Goal: Task Accomplishment & Management: Manage account settings

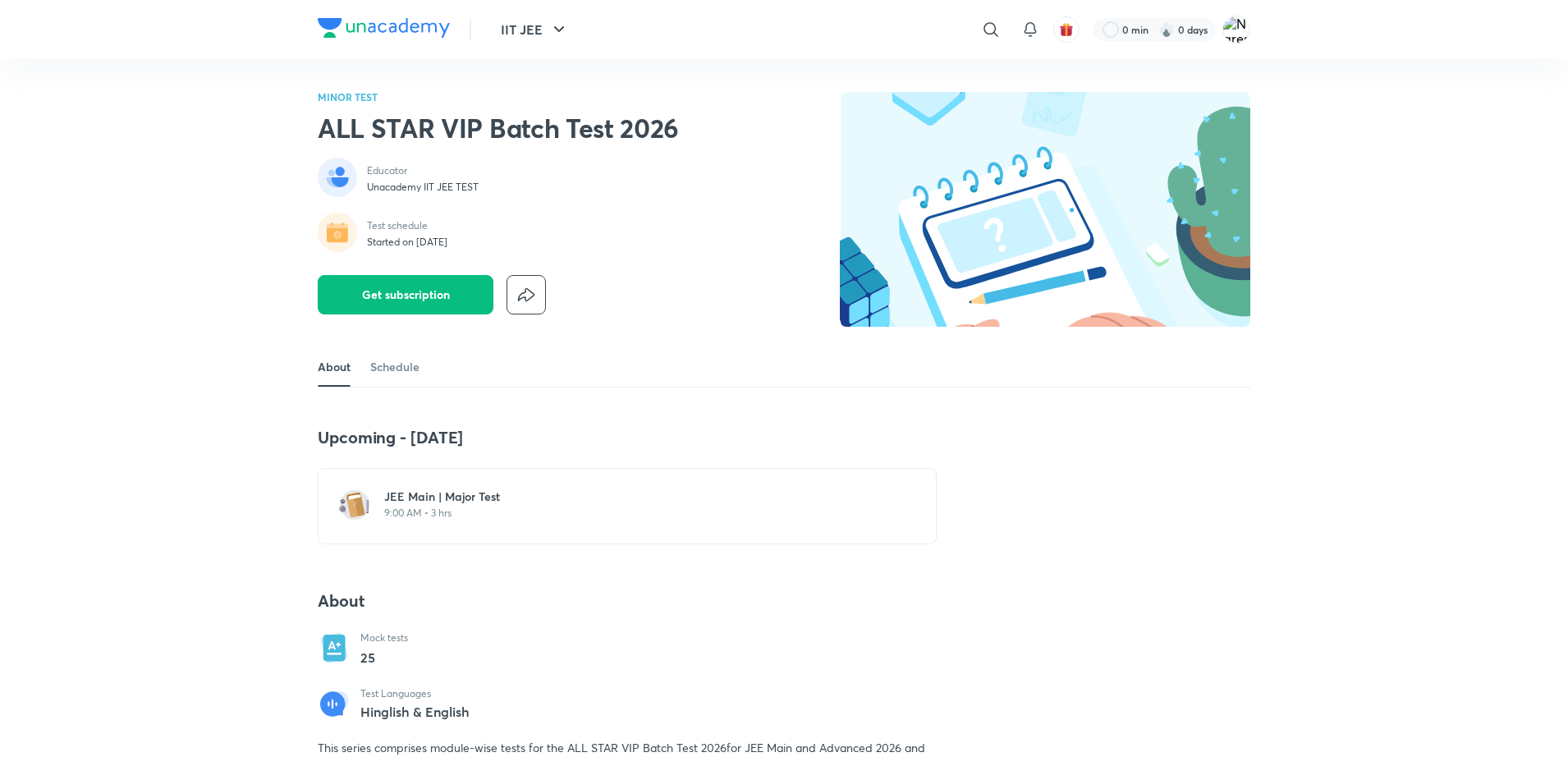
click at [421, 531] on div "JEE Main | Major Test 9:00 AM • 3 hrs" at bounding box center [627, 505] width 619 height 77
click at [436, 501] on h6 "JEE Main | Major Test" at bounding box center [637, 497] width 505 height 17
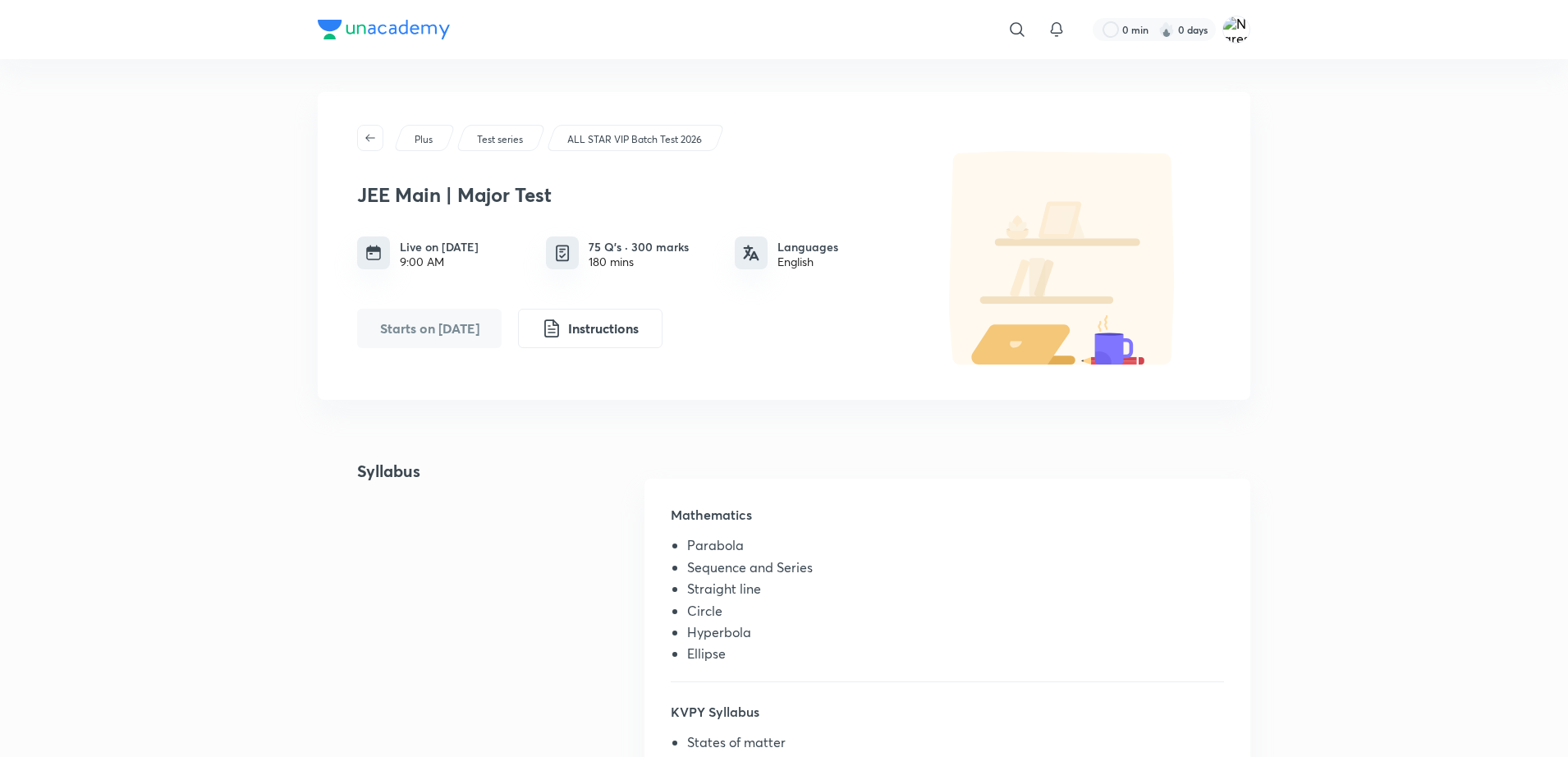
click at [471, 569] on div "Syllabus Mathematics Parabola Sequence and Series Straight line Circle Hyperbol…" at bounding box center [784, 717] width 932 height 517
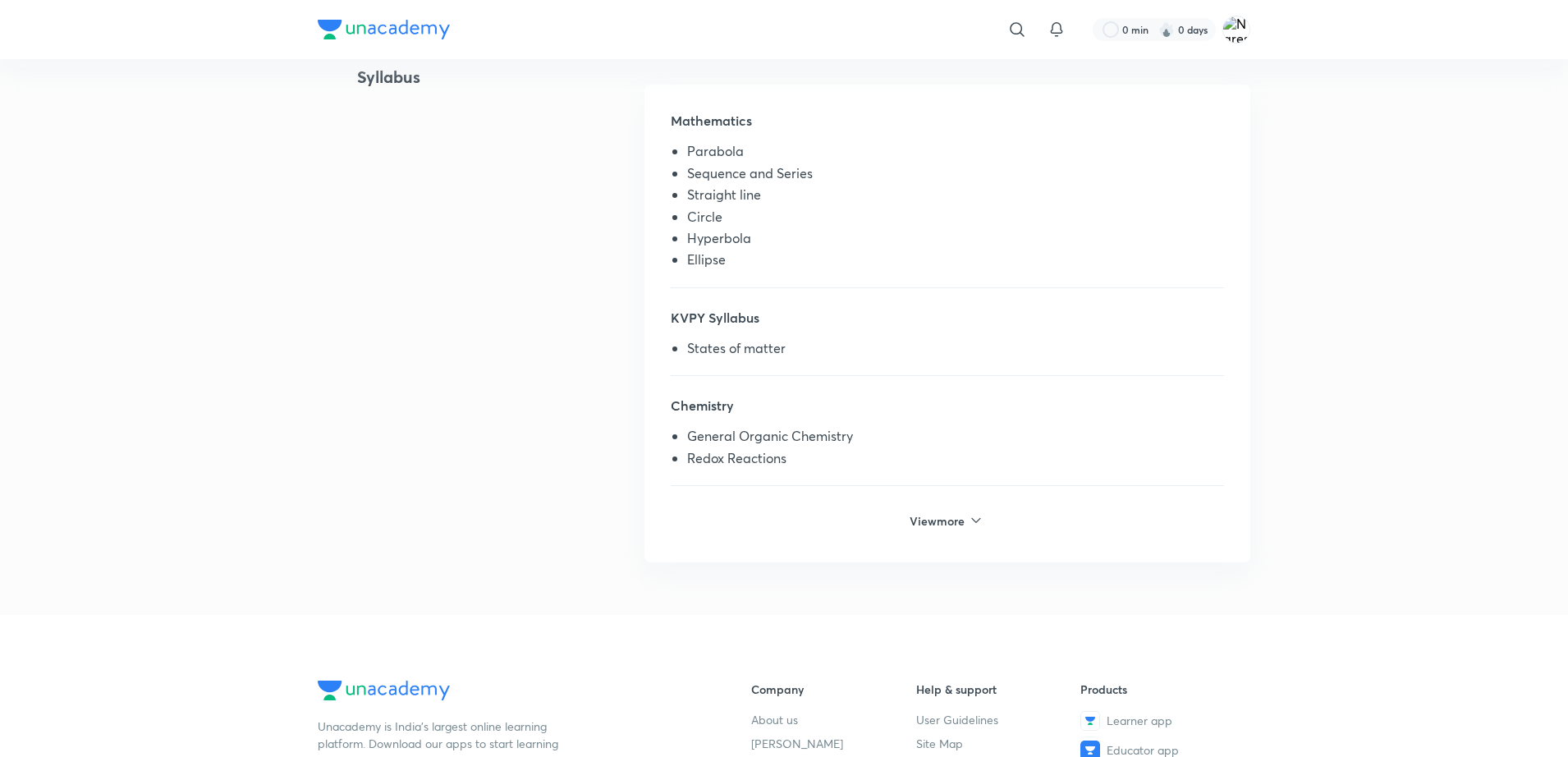
scroll to position [142, 0]
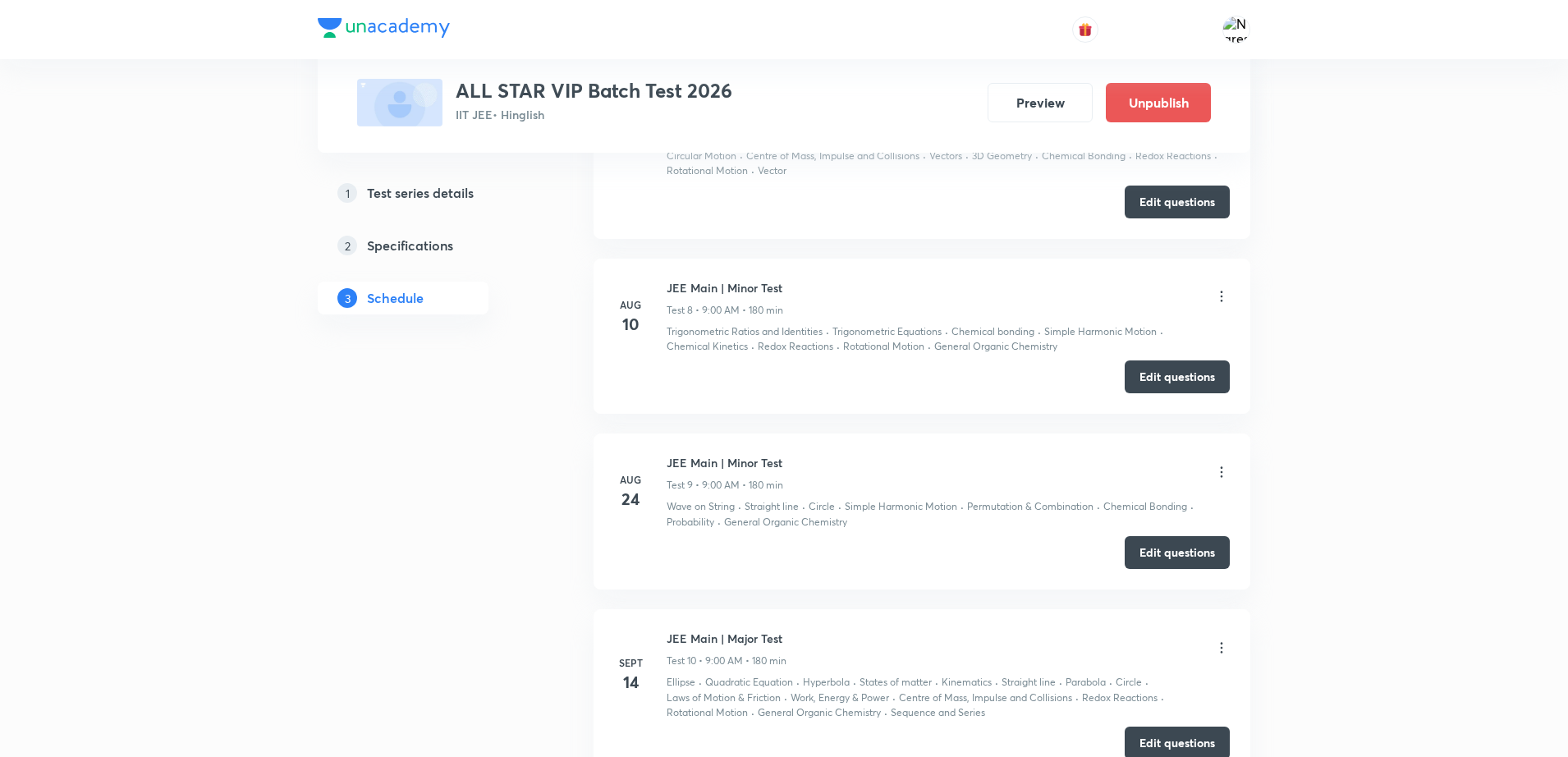
scroll to position [2011, 0]
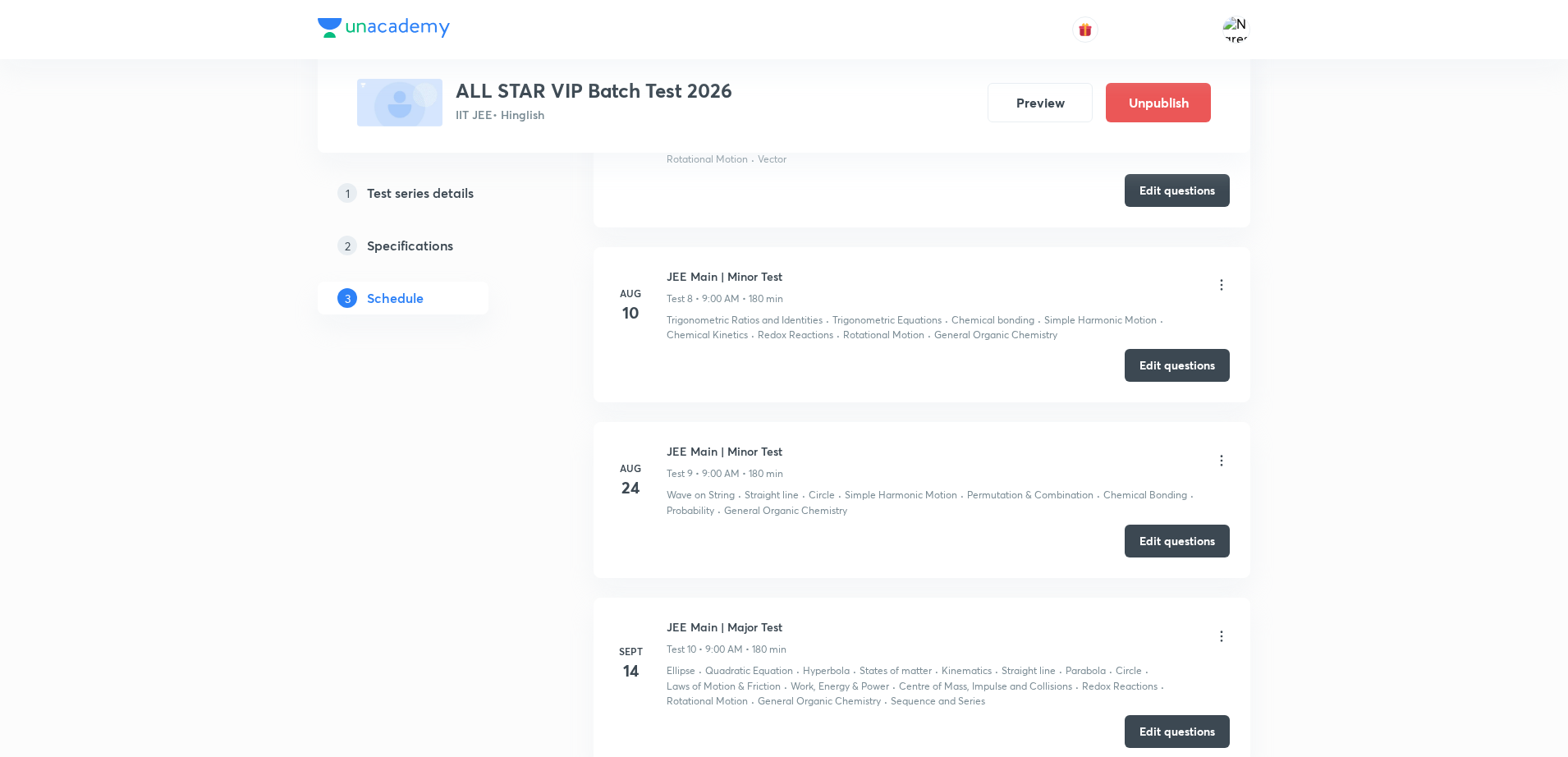
click at [1224, 466] on icon at bounding box center [1221, 460] width 17 height 17
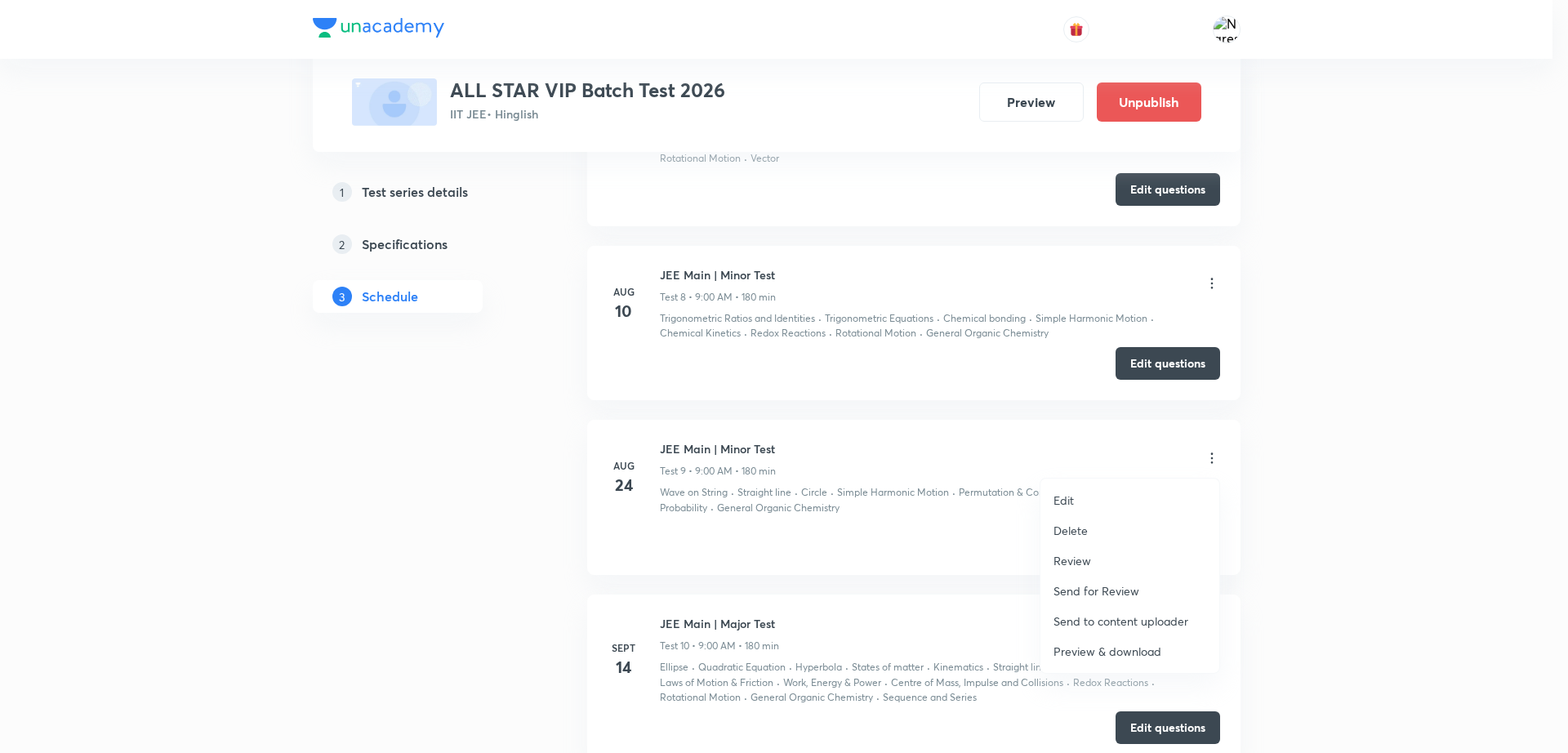
click at [1341, 615] on div at bounding box center [784, 376] width 1568 height 753
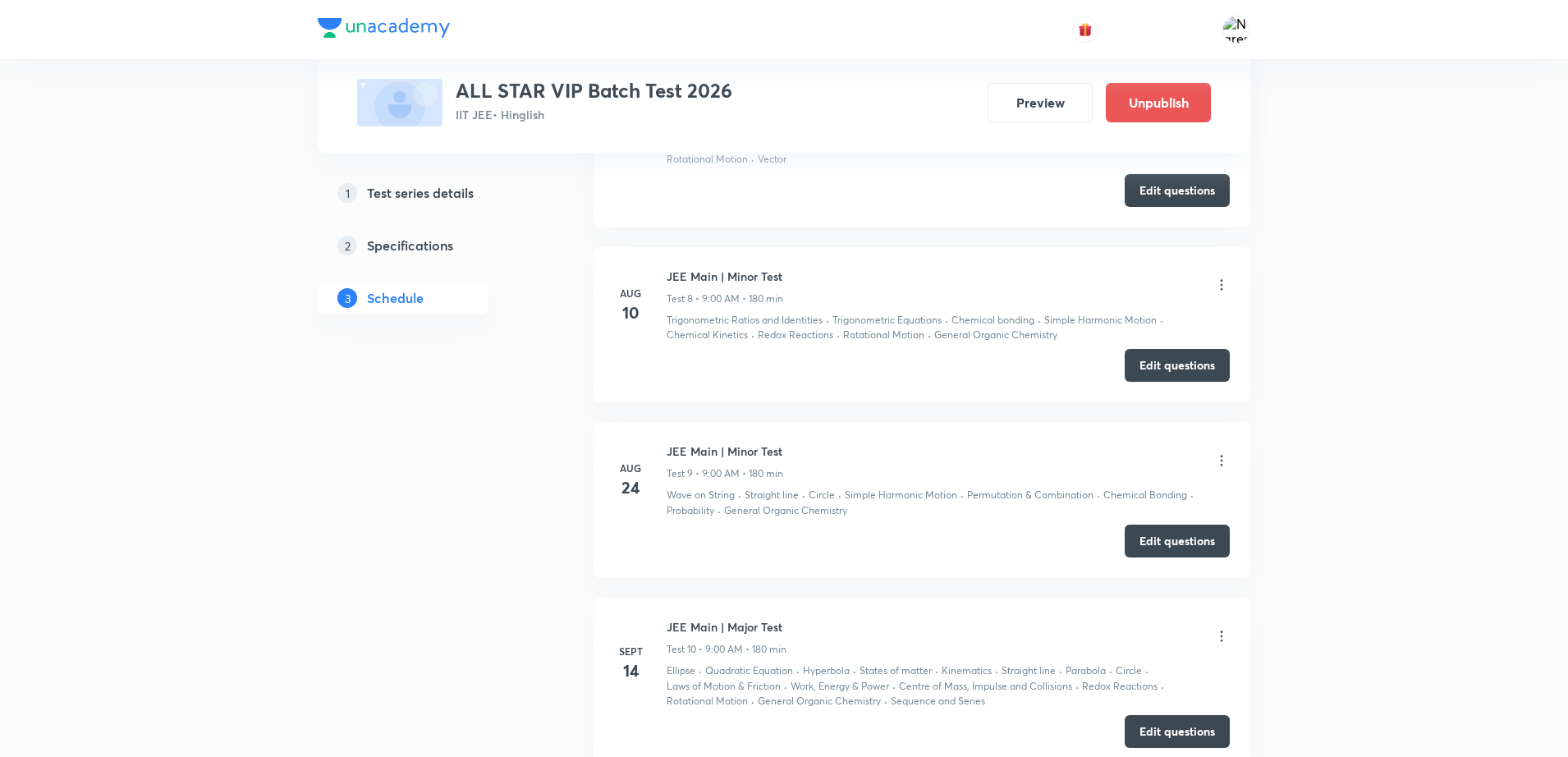
click at [1223, 641] on icon at bounding box center [1221, 636] width 17 height 17
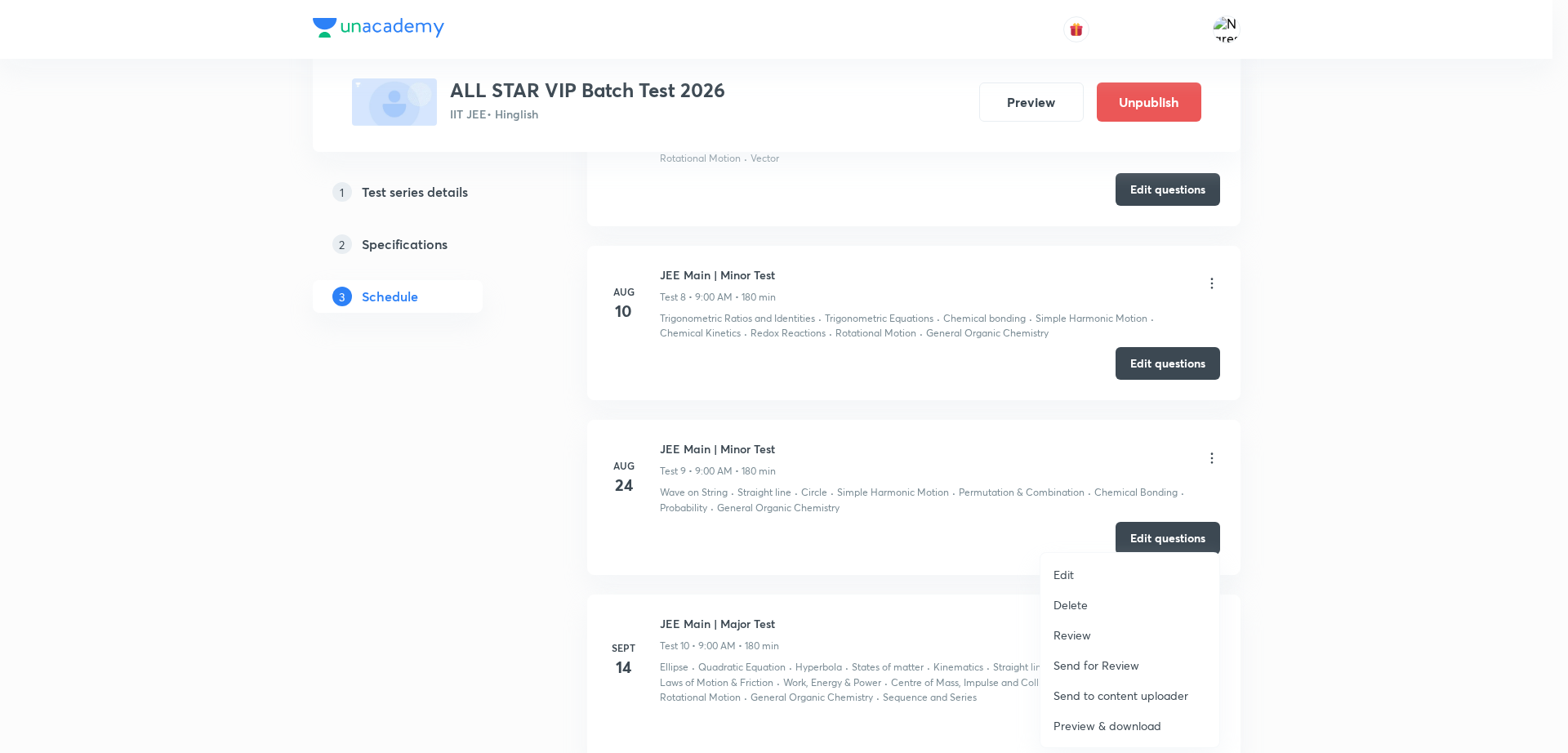
click at [1120, 570] on li "Edit" at bounding box center [1129, 574] width 179 height 30
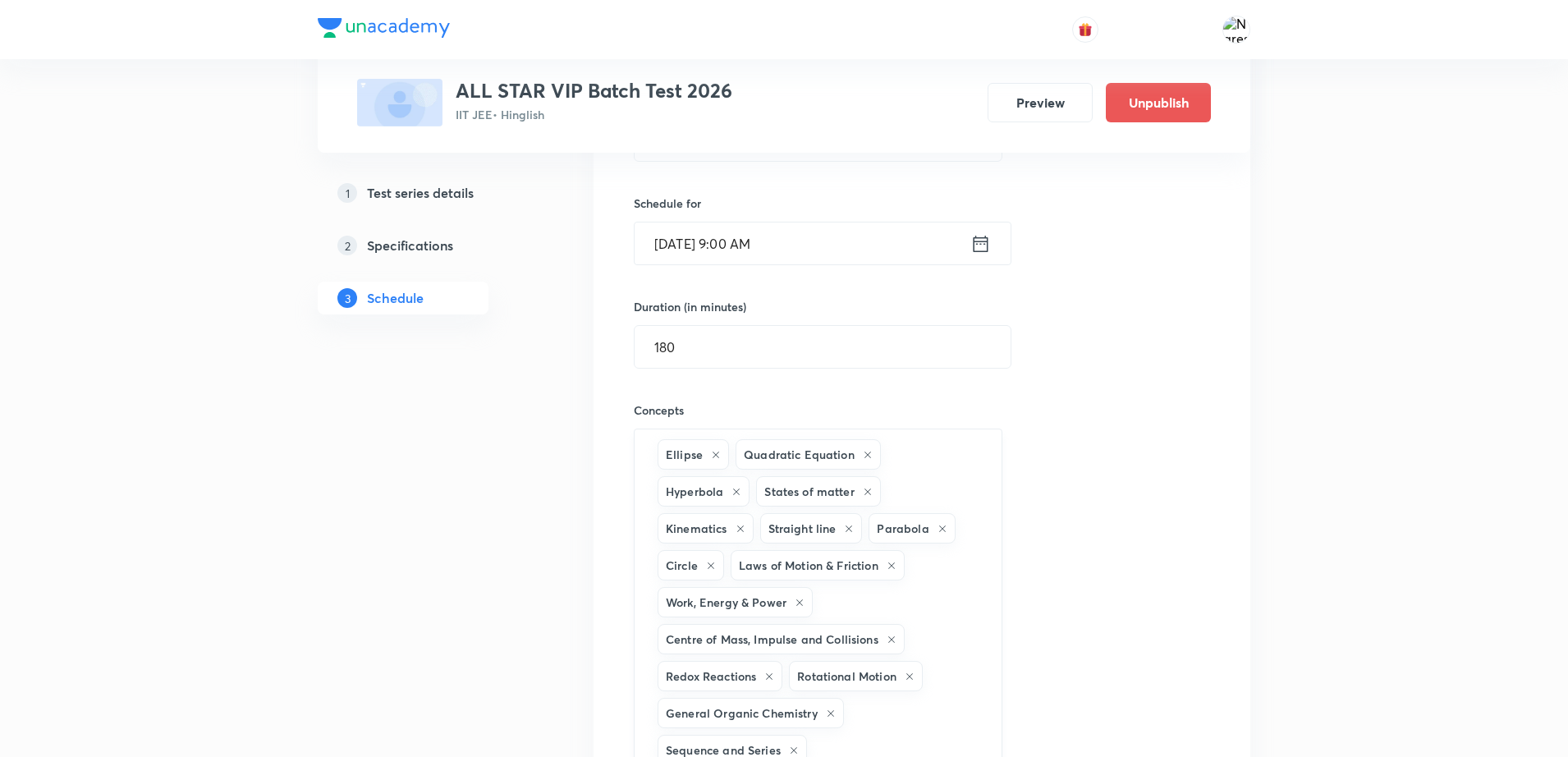
click at [932, 709] on div "Ellipse Quadratic Equation Hyperbola States of matter Kinematics Straight line …" at bounding box center [818, 602] width 368 height 347
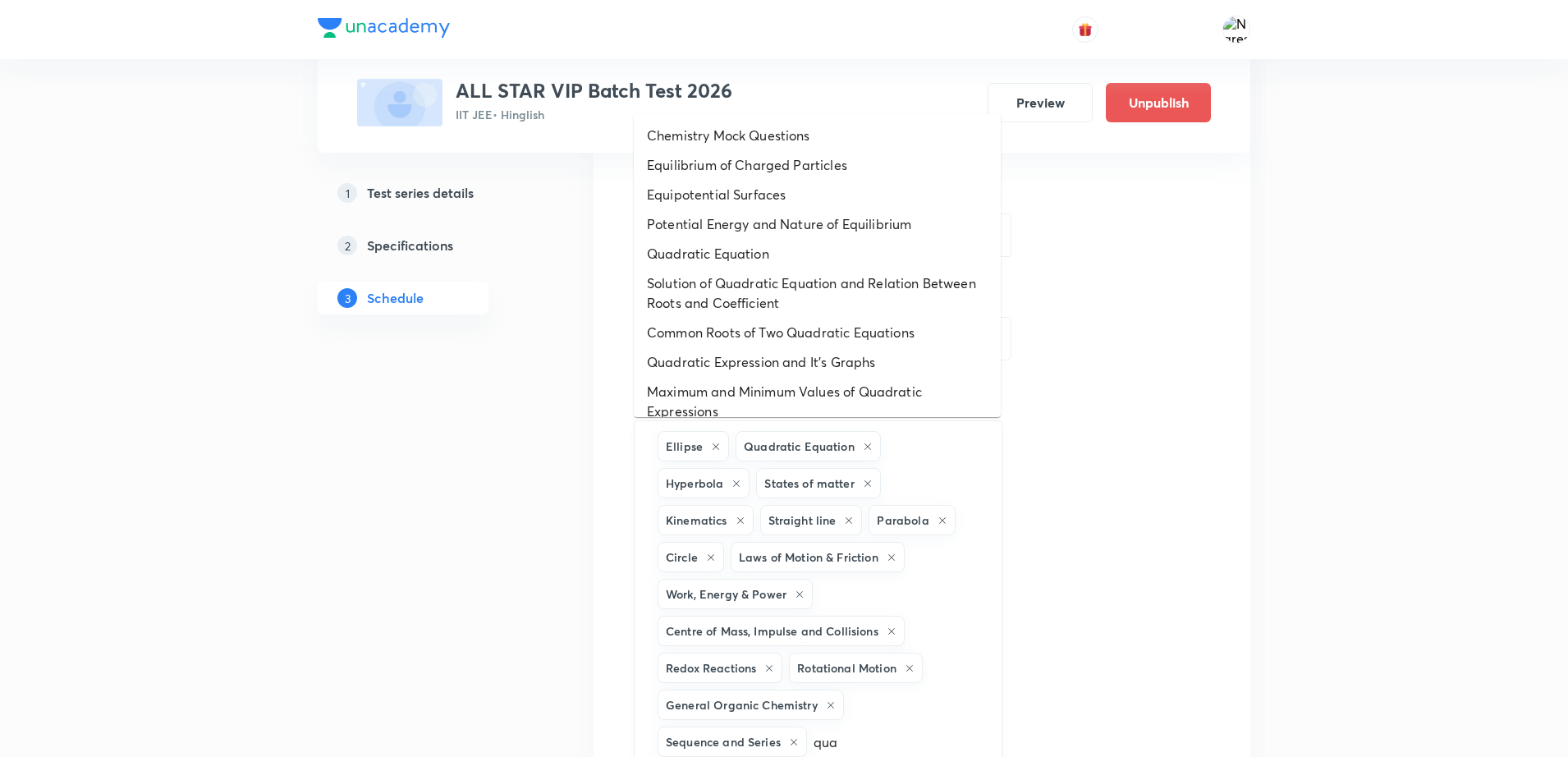
type input "quad"
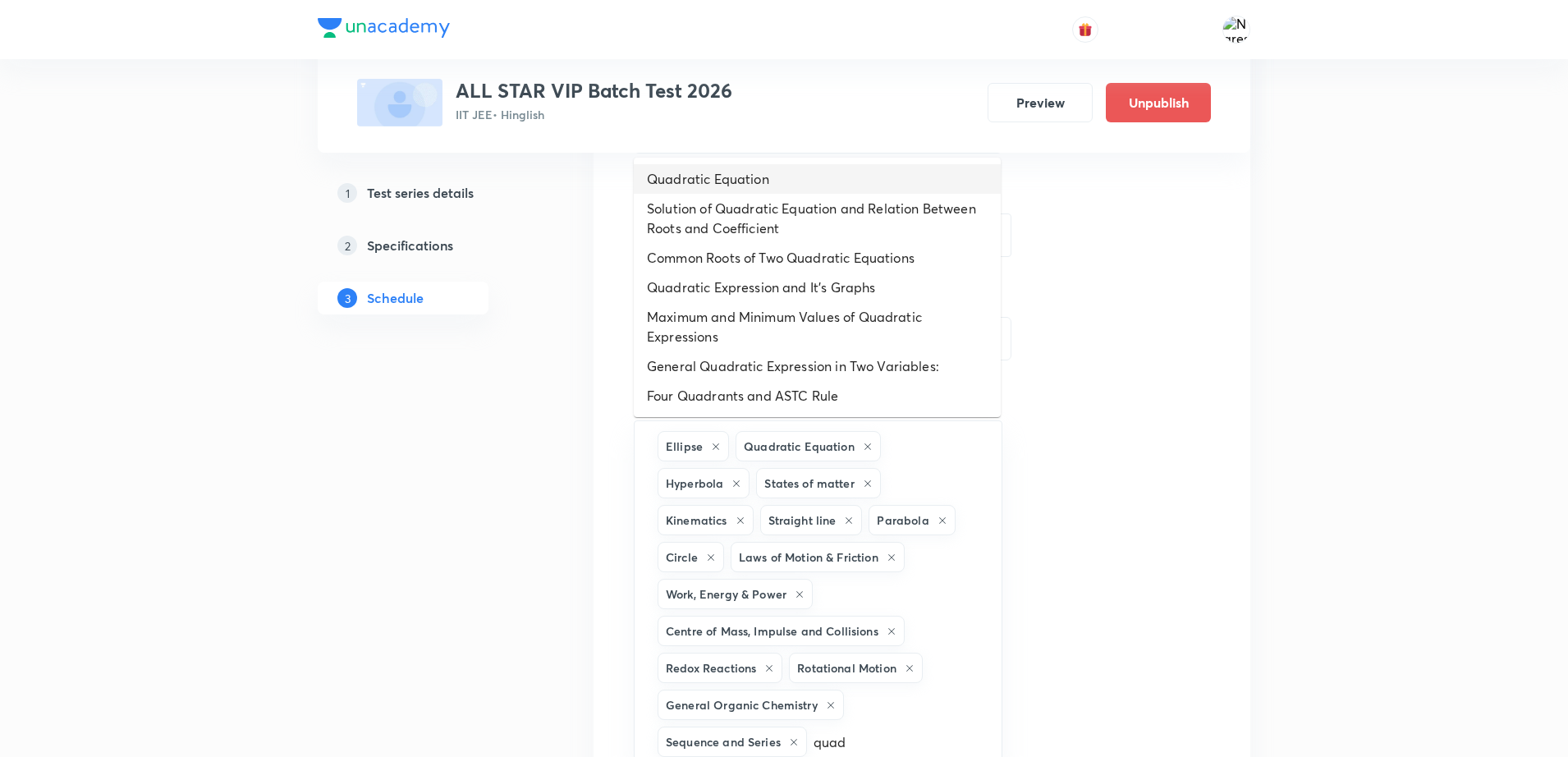
click at [843, 166] on li "Quadratic Equation" at bounding box center [818, 179] width 367 height 29
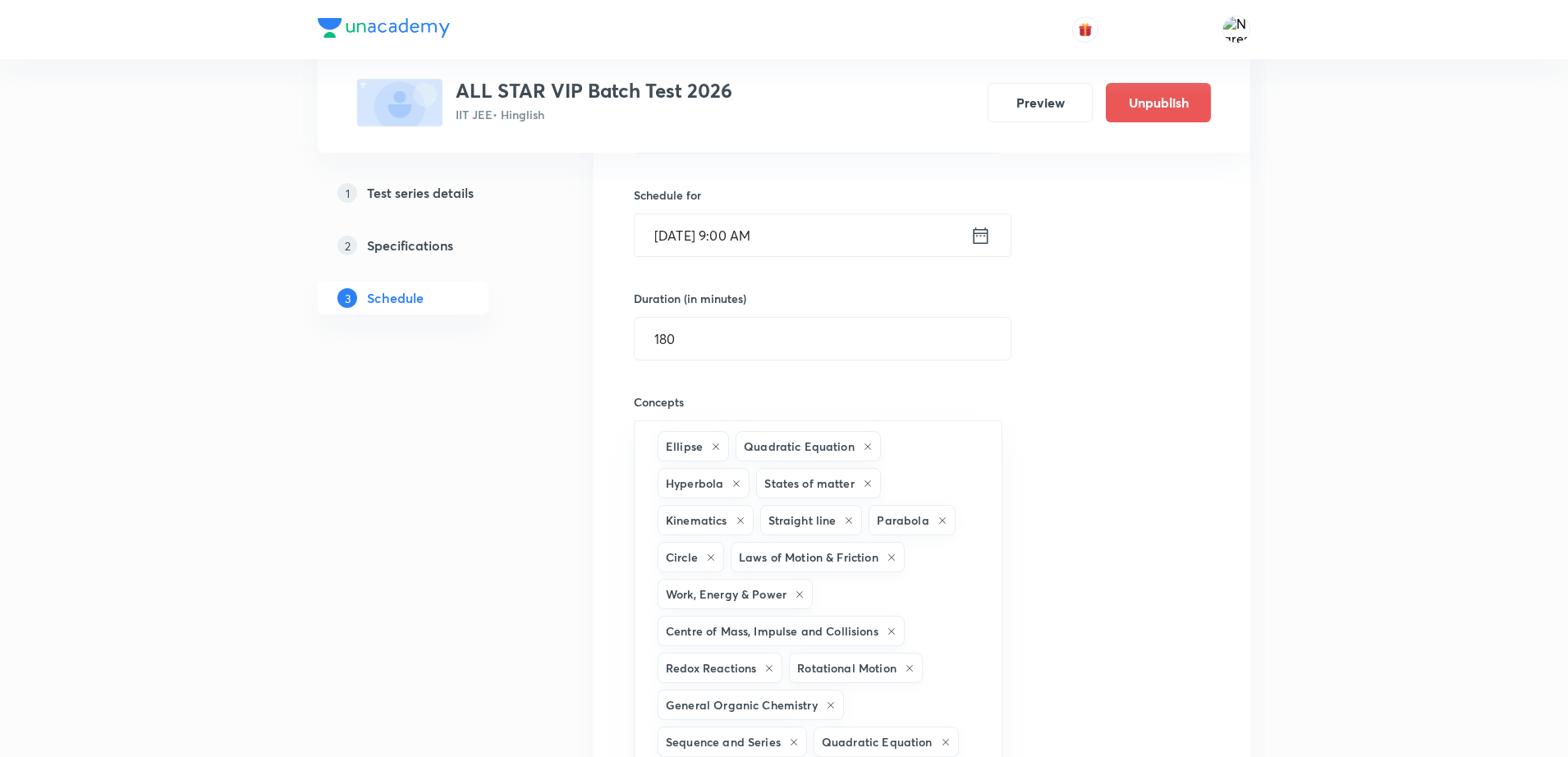
click at [1083, 589] on div "Session title 21/99 JEE Main | Major Test ​ Schedule for [DATE] 9:00 AM ​ Durat…" at bounding box center [922, 509] width 576 height 918
click at [864, 441] on icon at bounding box center [868, 446] width 10 height 10
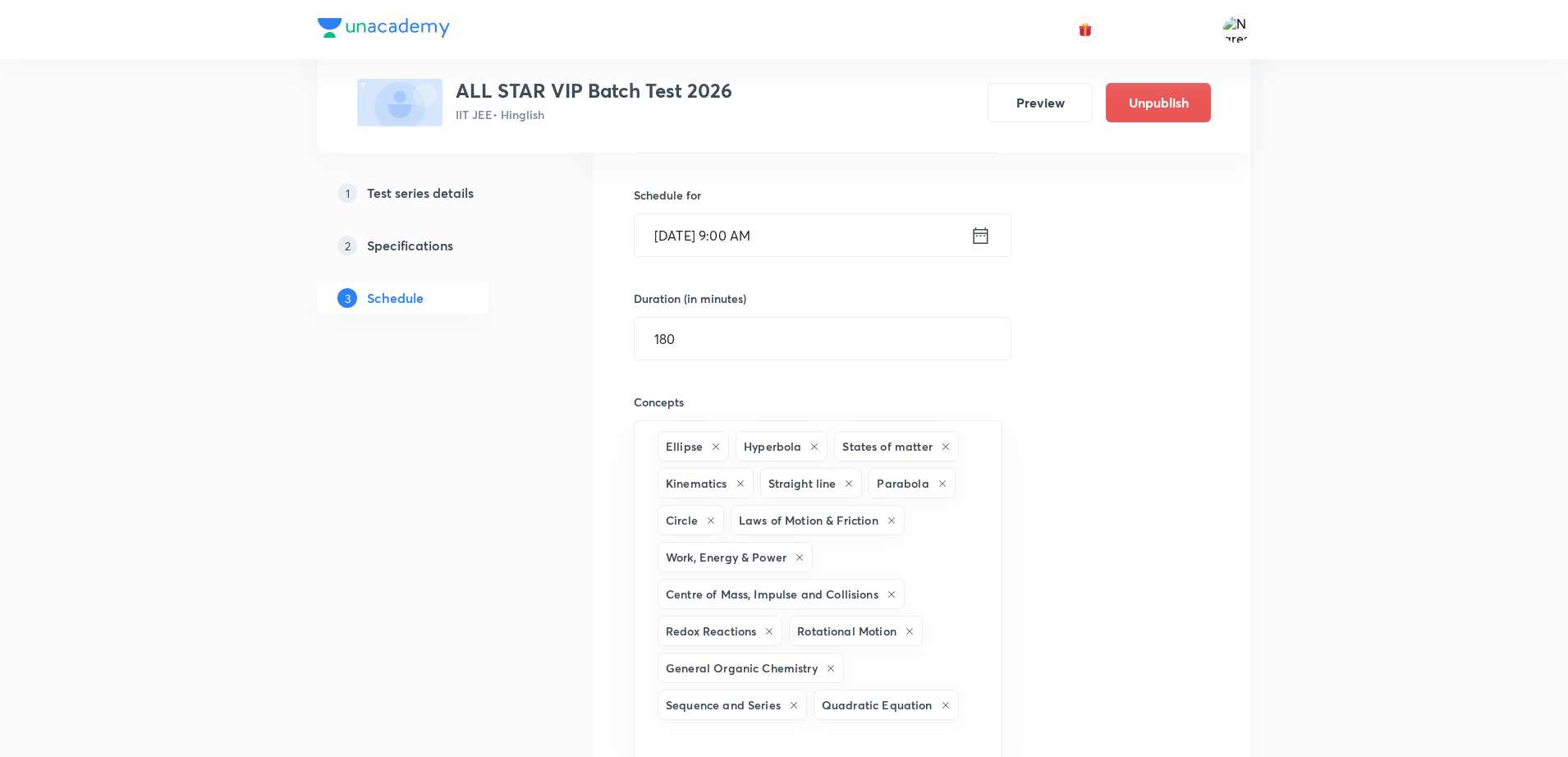
scroll to position [2416, 0]
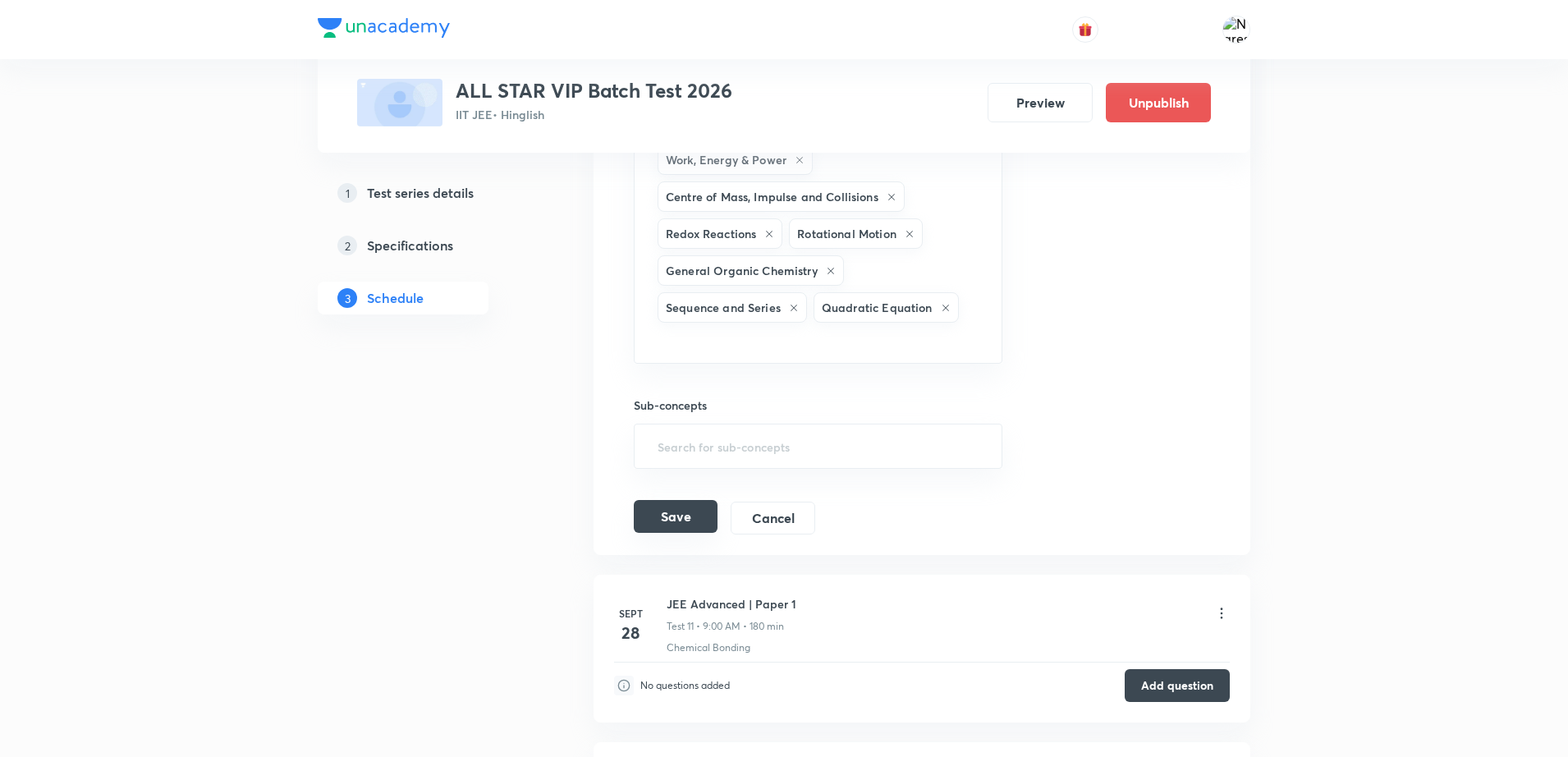
click at [695, 519] on button "Save" at bounding box center [676, 516] width 84 height 33
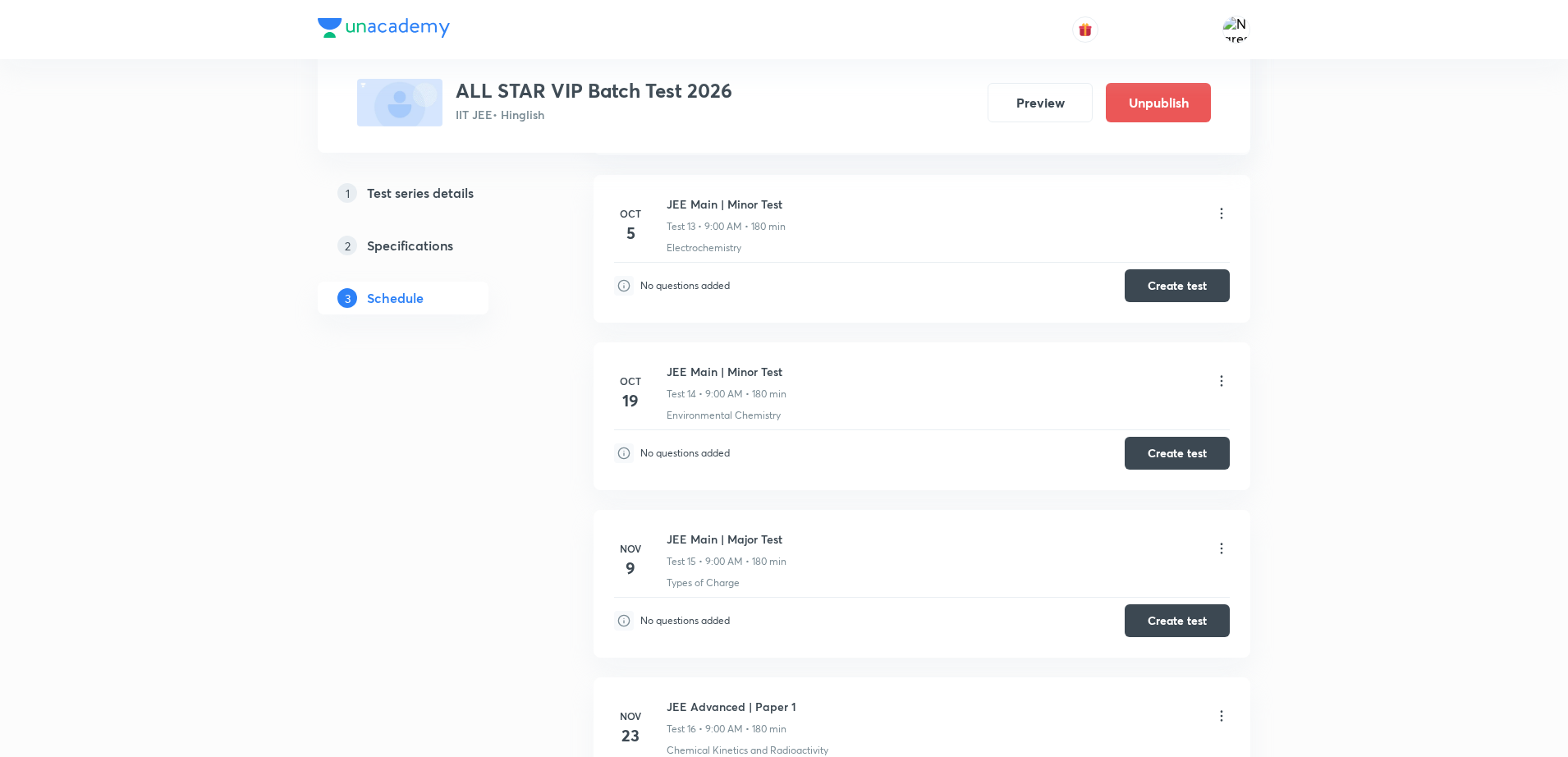
click at [1446, 497] on div "Test Series ALL STAR VIP Batch Test 2026 IIT JEE • Hinglish Preview Unpublish 1…" at bounding box center [784, 35] width 1568 height 4903
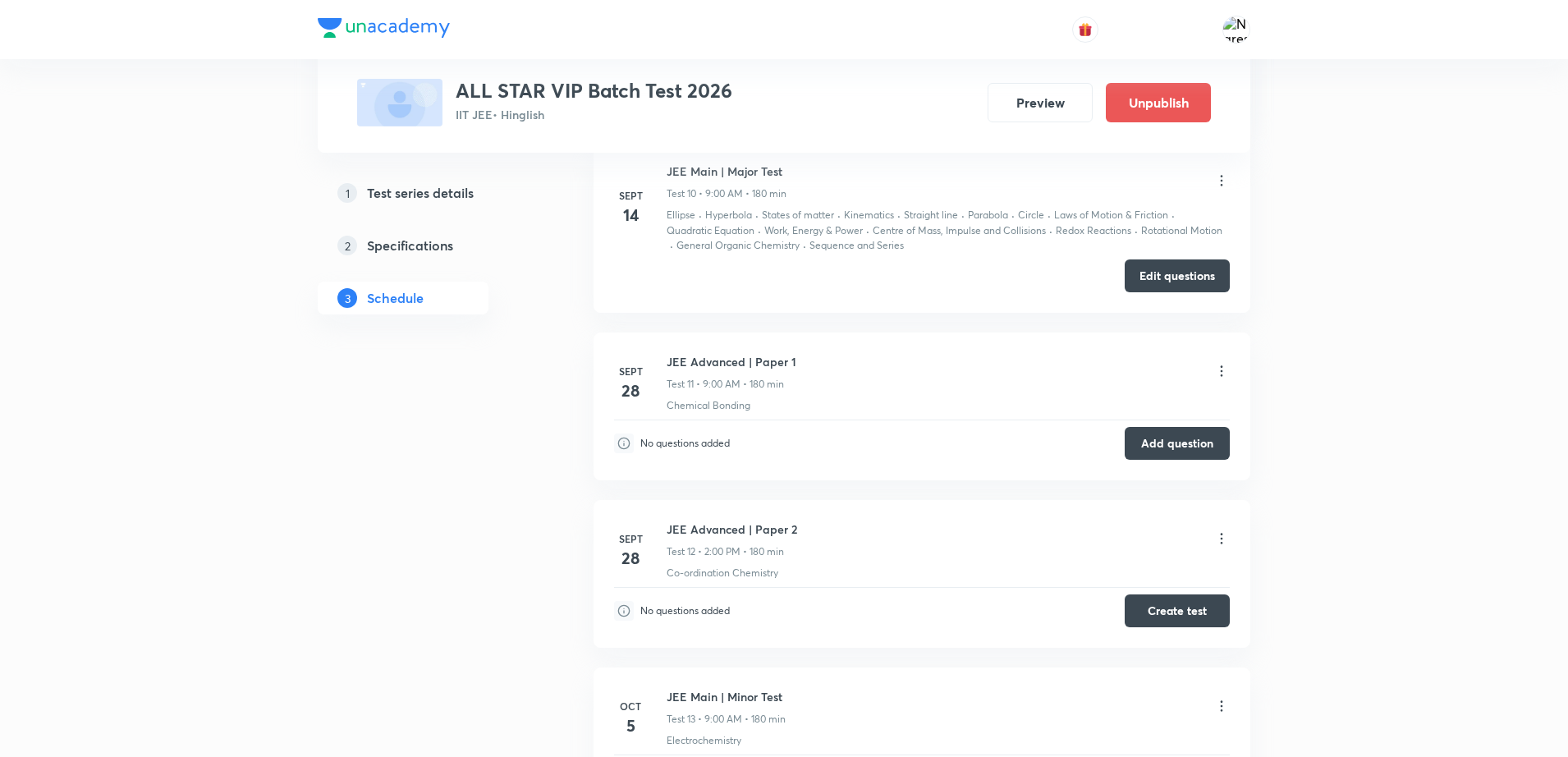
scroll to position [1882, 0]
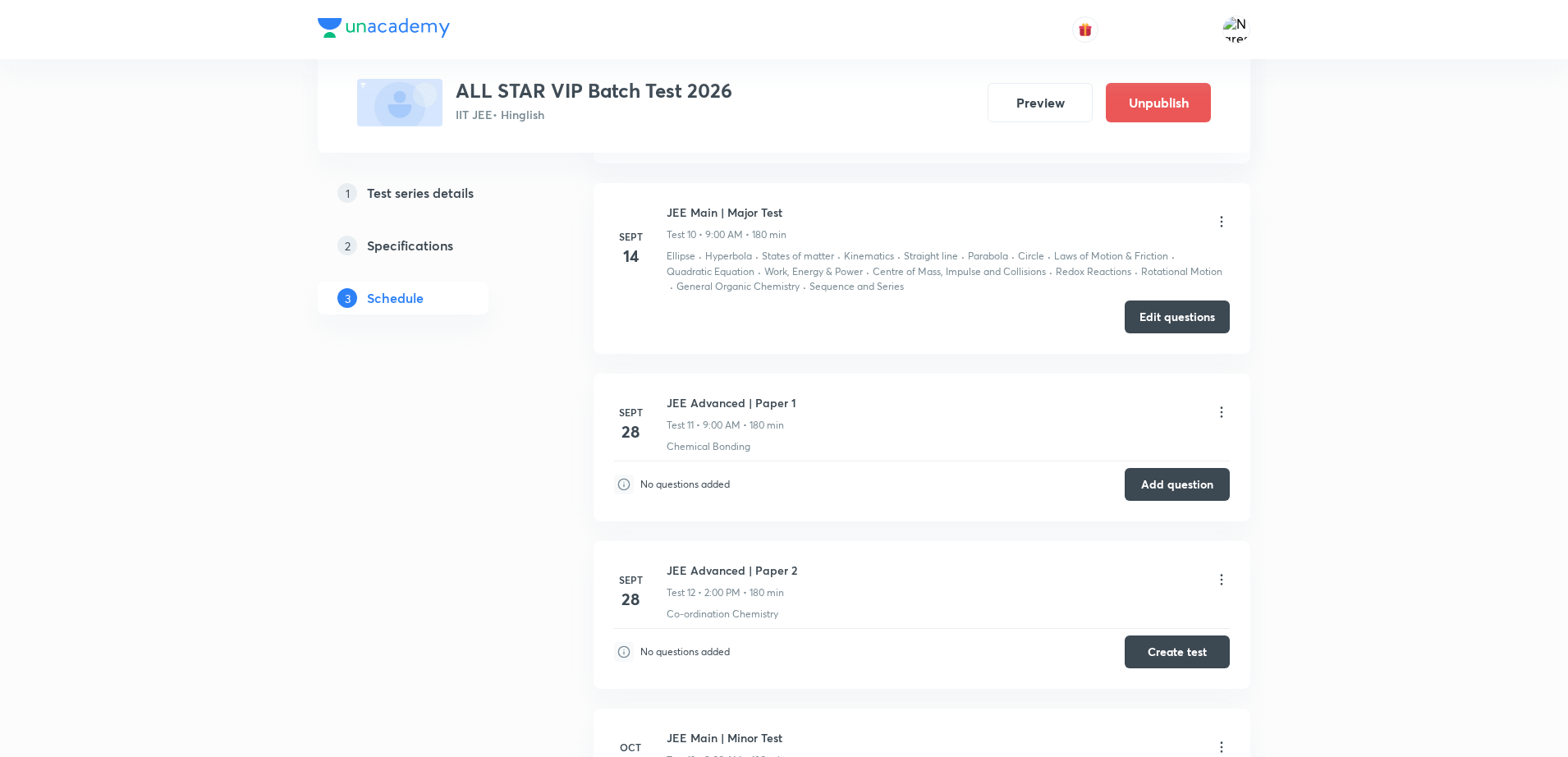
click at [1216, 220] on icon at bounding box center [1221, 222] width 17 height 17
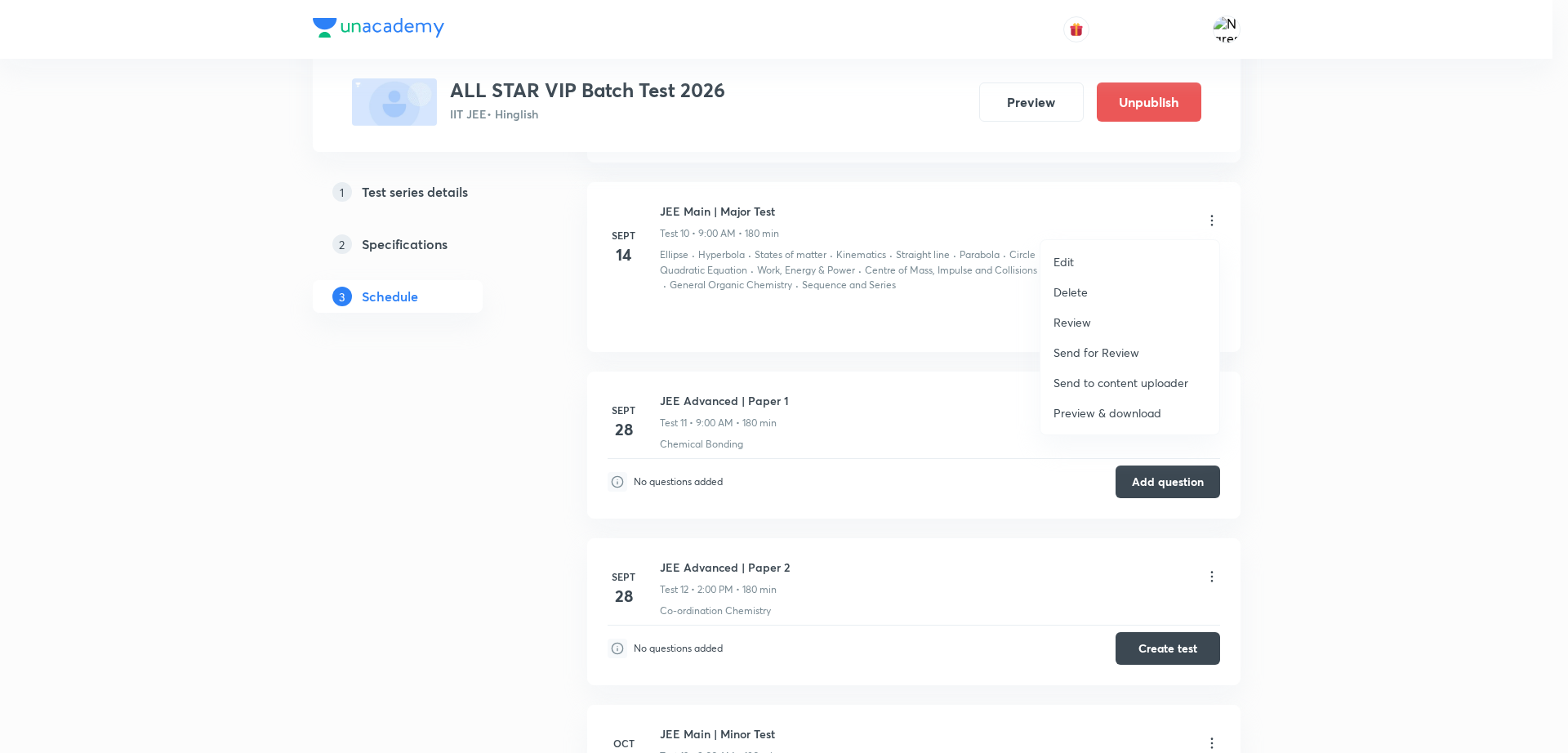
click at [1099, 265] on li "Edit" at bounding box center [1129, 261] width 179 height 30
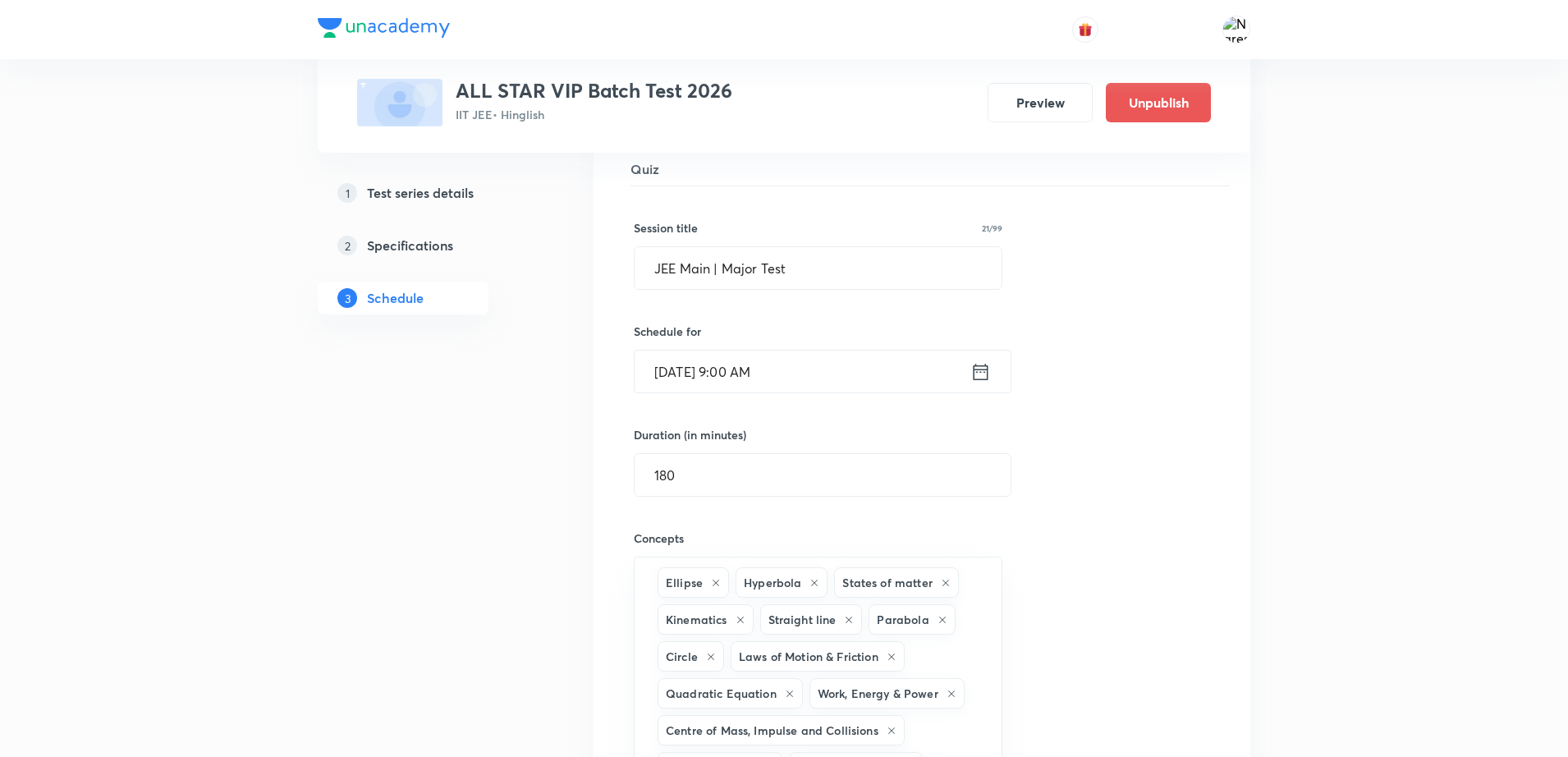
click at [1123, 476] on div "Session title 21/99 JEE Main | Major Test ​ Schedule for [DATE] 9:00 AM ​ Durat…" at bounding box center [922, 612] width 576 height 851
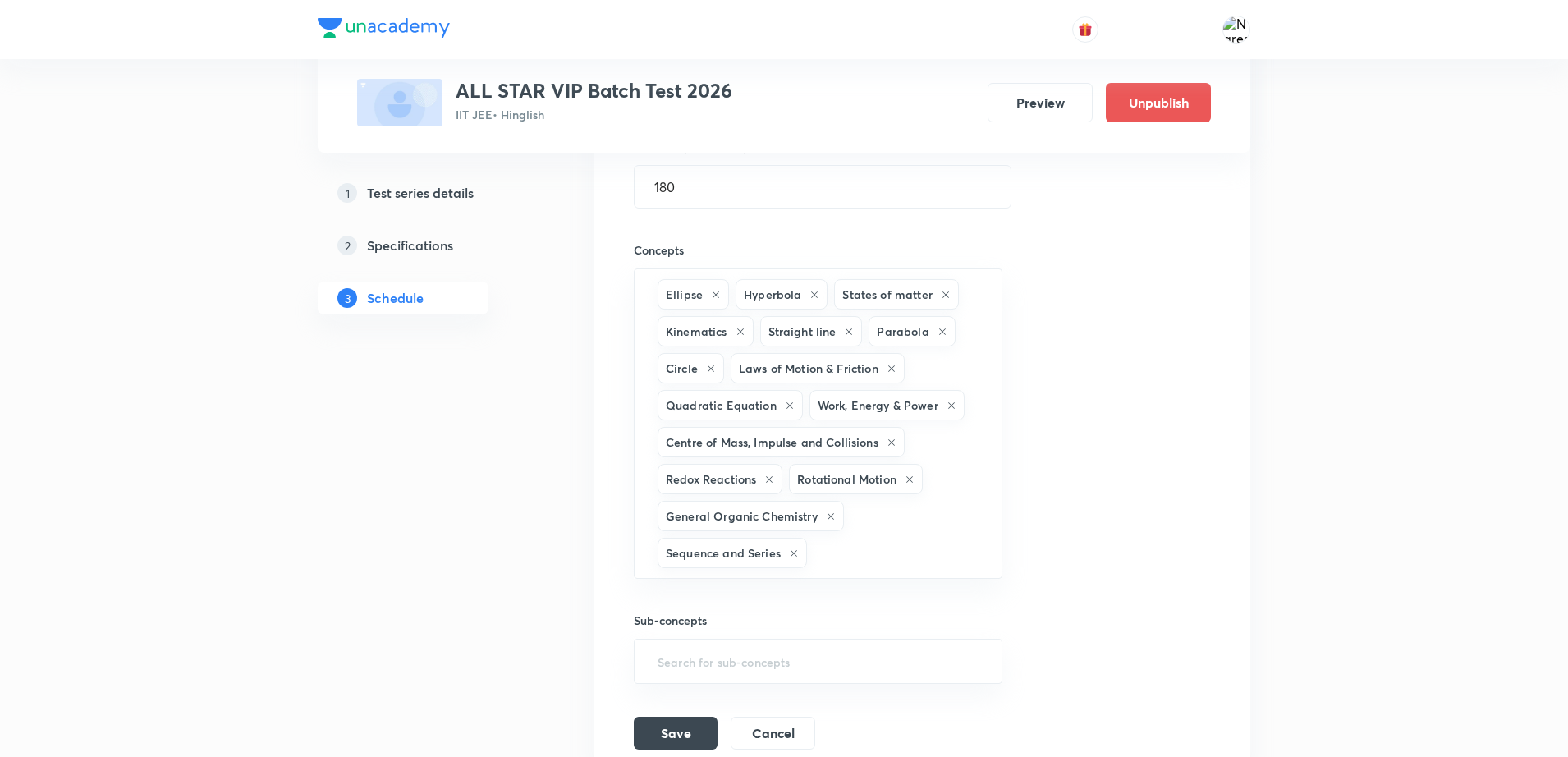
scroll to position [2170, 0]
click at [780, 738] on button "Cancel" at bounding box center [773, 732] width 85 height 33
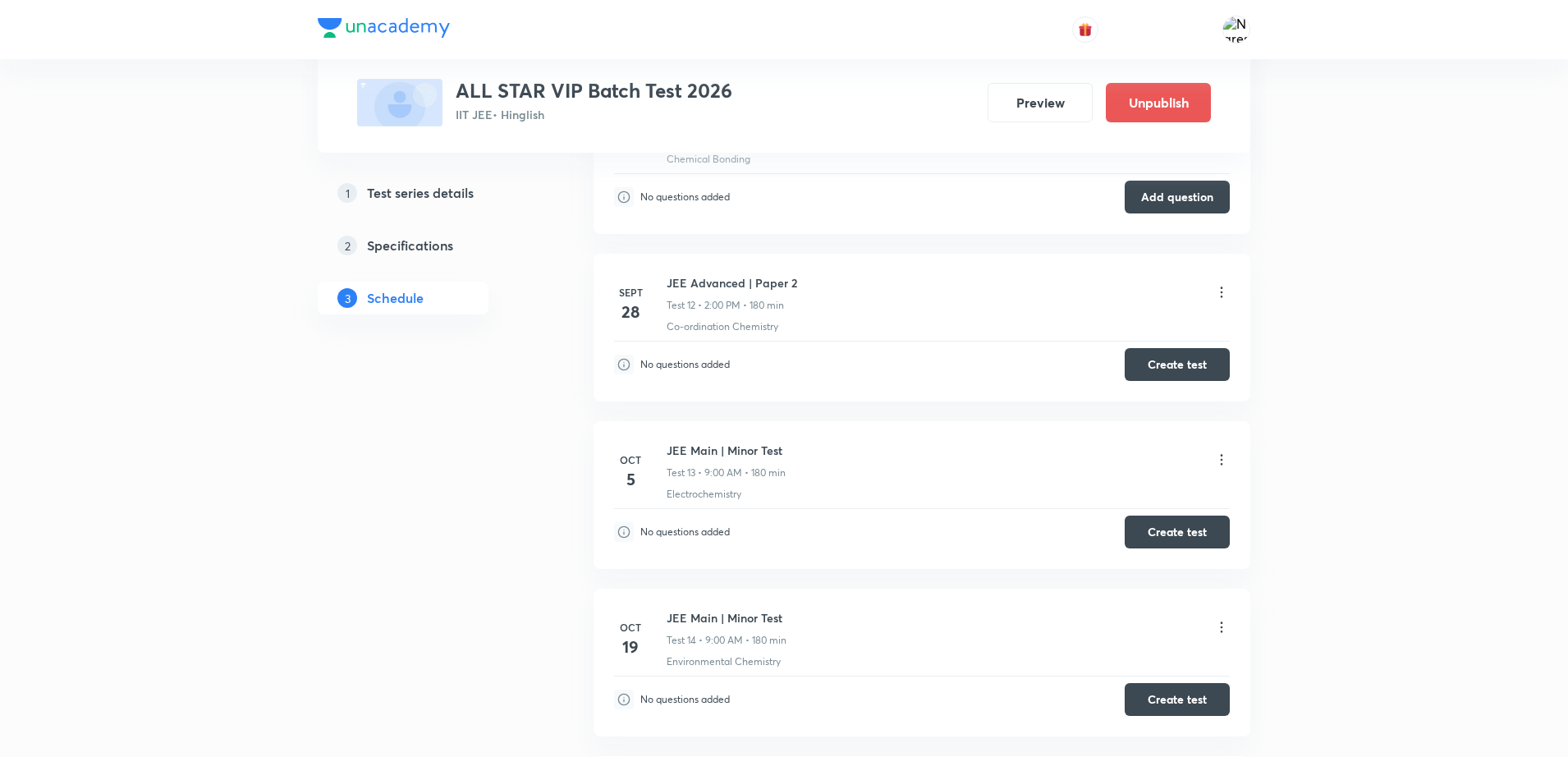
click at [1382, 489] on div "Test Series ALL STAR VIP Batch Test 2026 IIT JEE • Hinglish Preview Unpublish 1…" at bounding box center [784, 281] width 1568 height 4903
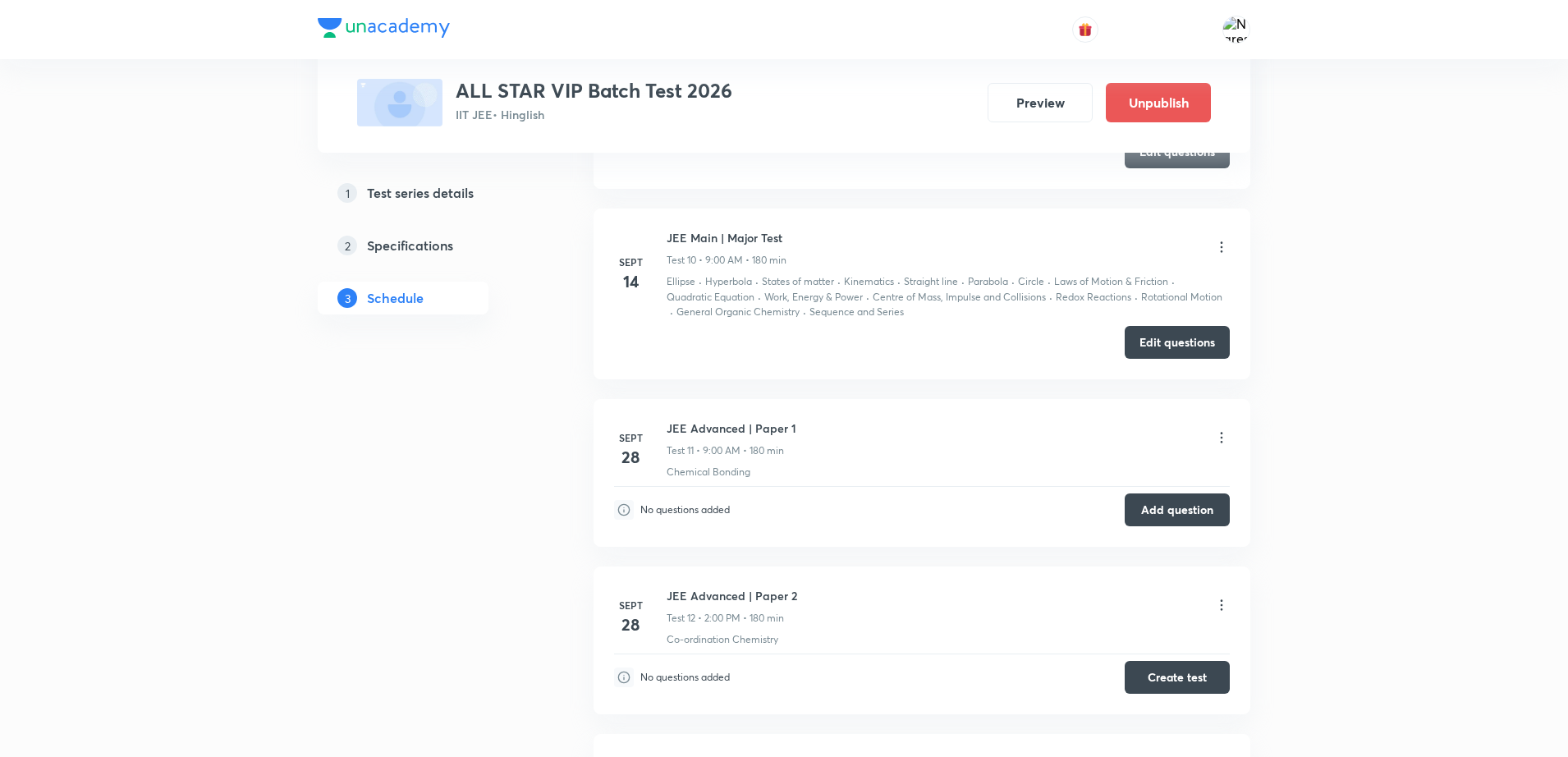
scroll to position [1841, 0]
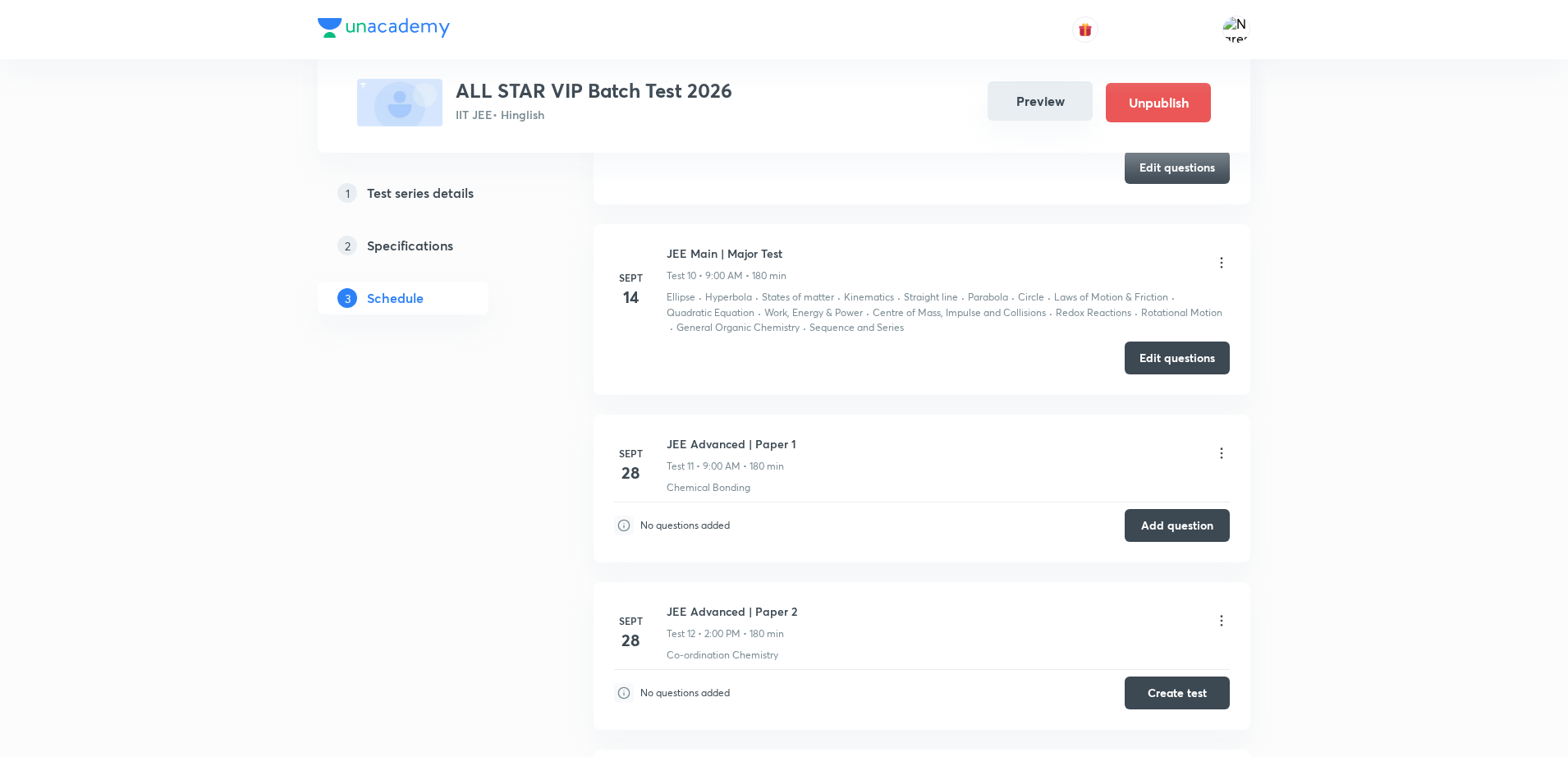
click at [1052, 113] on button "Preview" at bounding box center [1040, 101] width 105 height 40
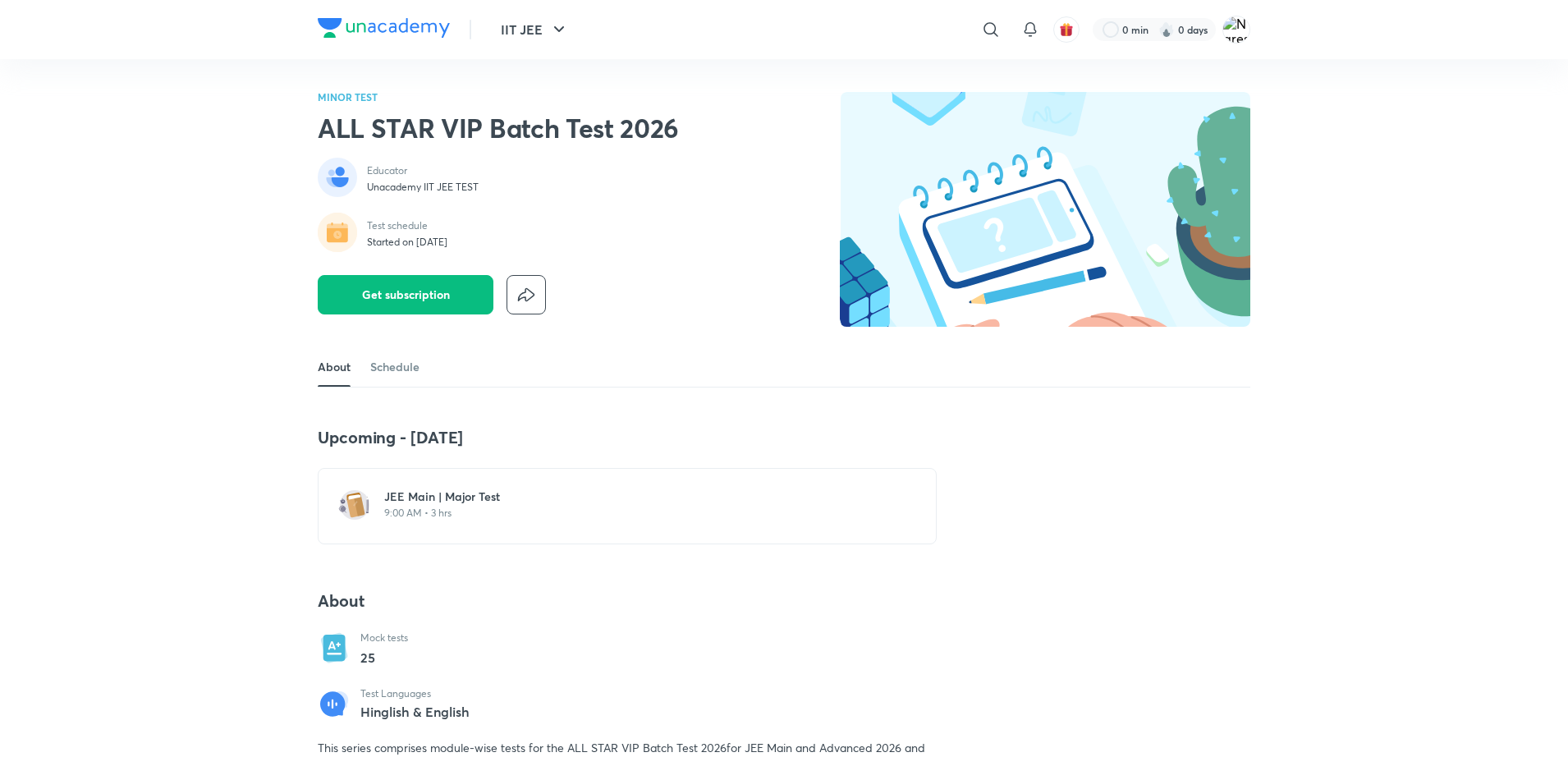
click at [430, 499] on h6 "JEE Main | Major Test" at bounding box center [637, 497] width 505 height 17
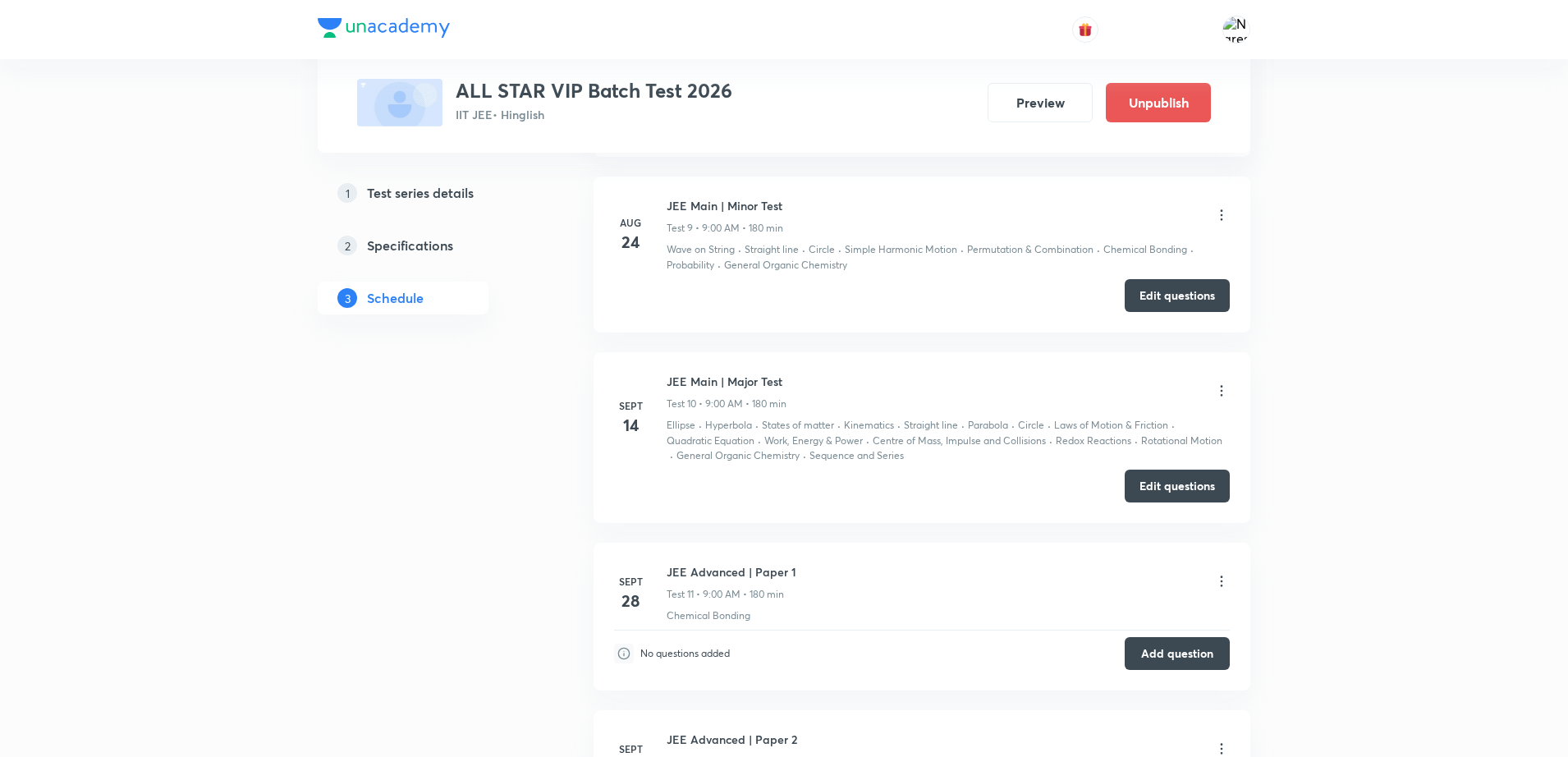
scroll to position [2298, 0]
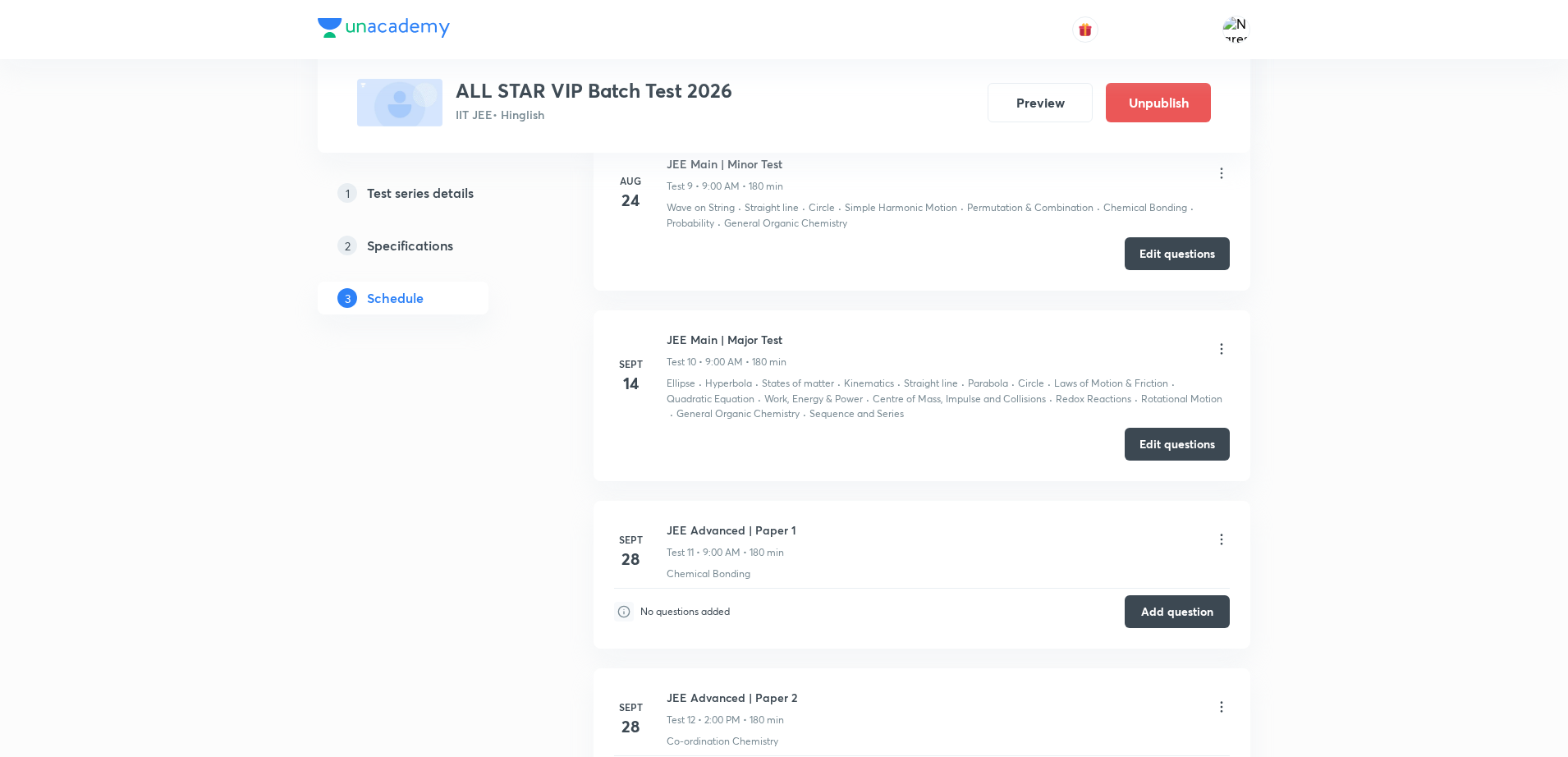
click at [1224, 353] on icon at bounding box center [1221, 349] width 17 height 17
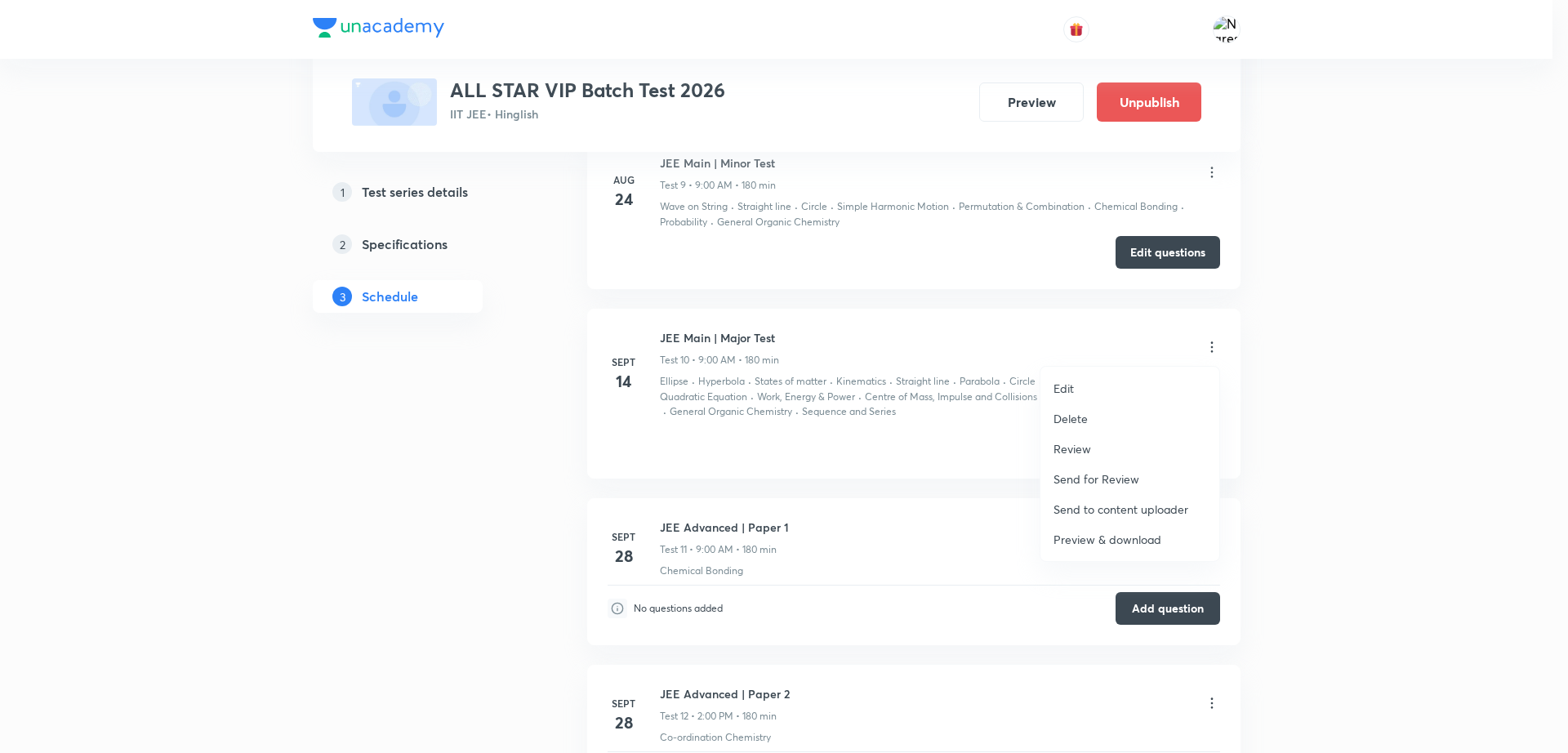
click at [1134, 369] on ul "Edit Delete Review Send for Review Send to content uploader Preview & download" at bounding box center [1129, 463] width 179 height 194
click at [1121, 383] on li "Edit" at bounding box center [1129, 388] width 179 height 30
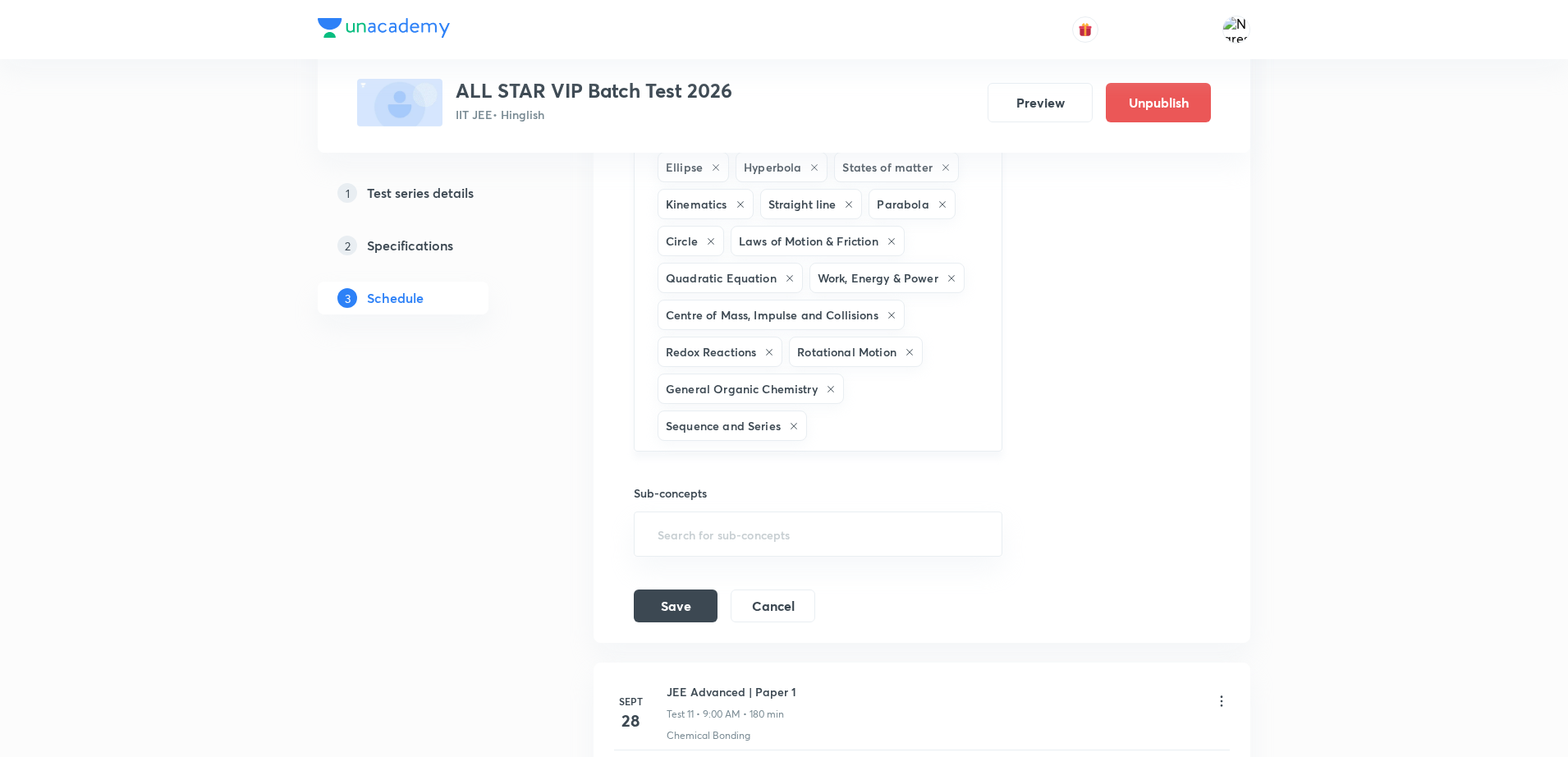
click at [922, 386] on div "Ellipse Hyperbola States of matter Kinematics Straight line Parabola Circle Law…" at bounding box center [818, 295] width 368 height 310
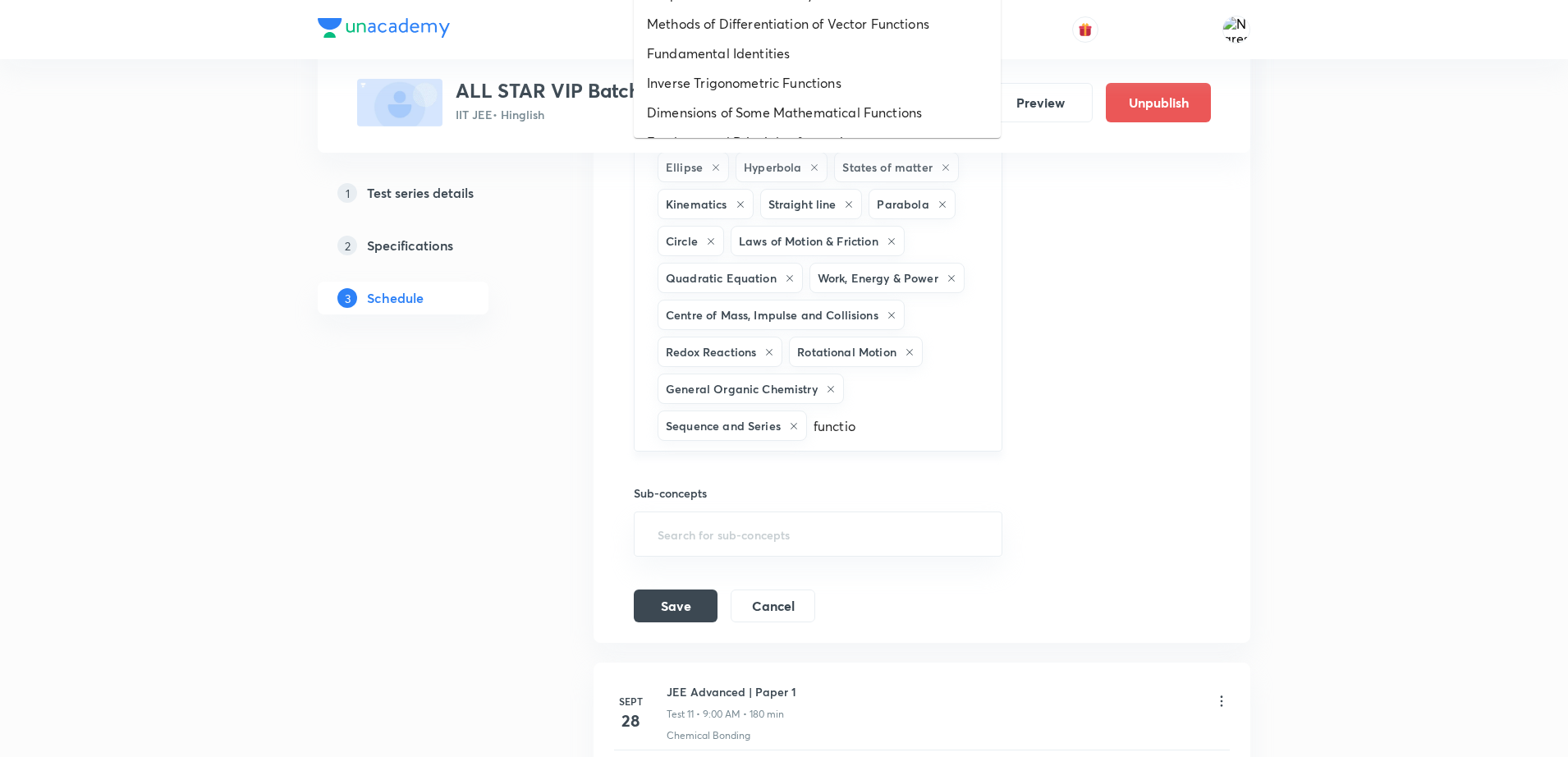
type input "function"
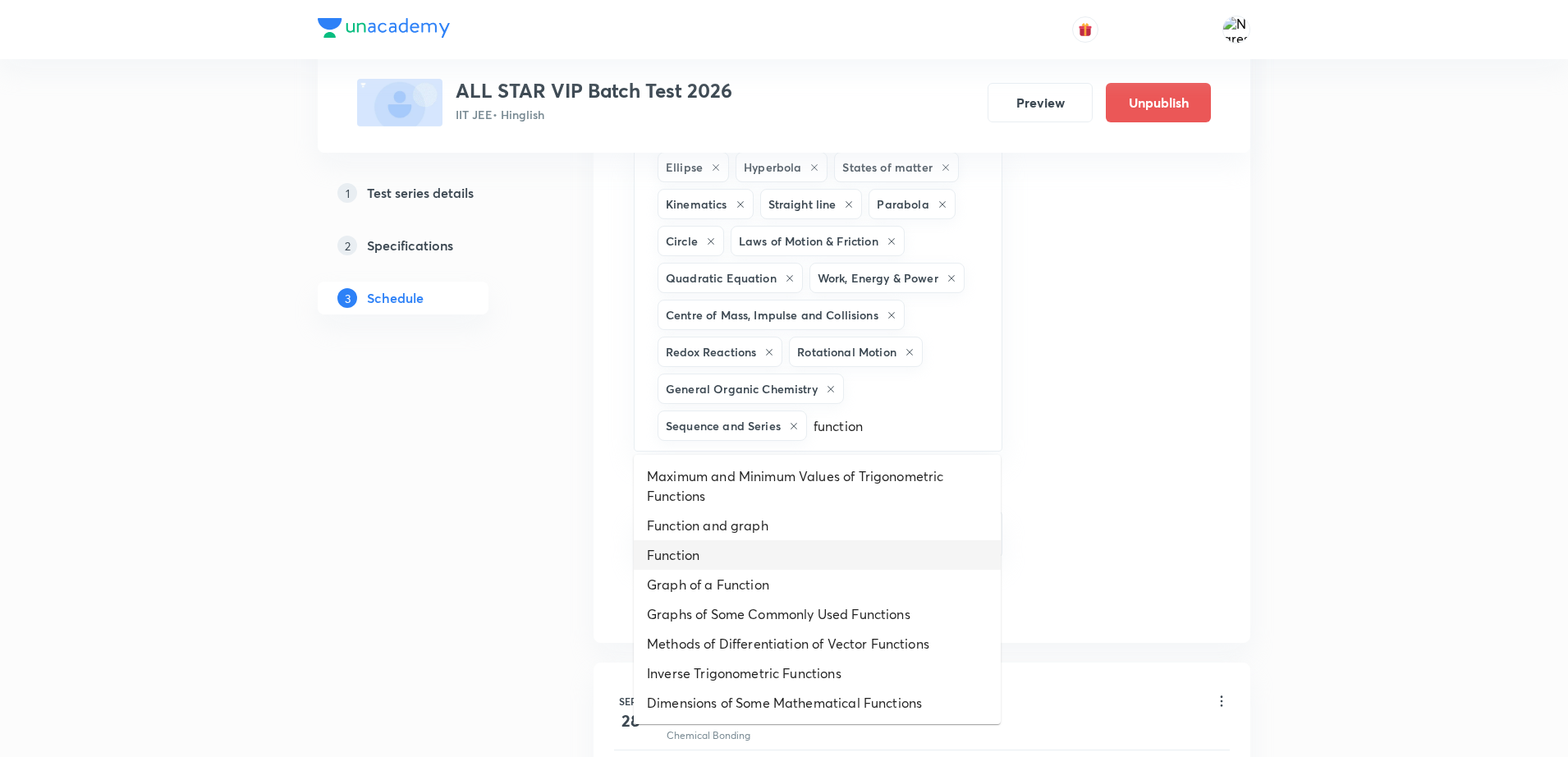
click at [714, 548] on li "Function" at bounding box center [818, 555] width 367 height 29
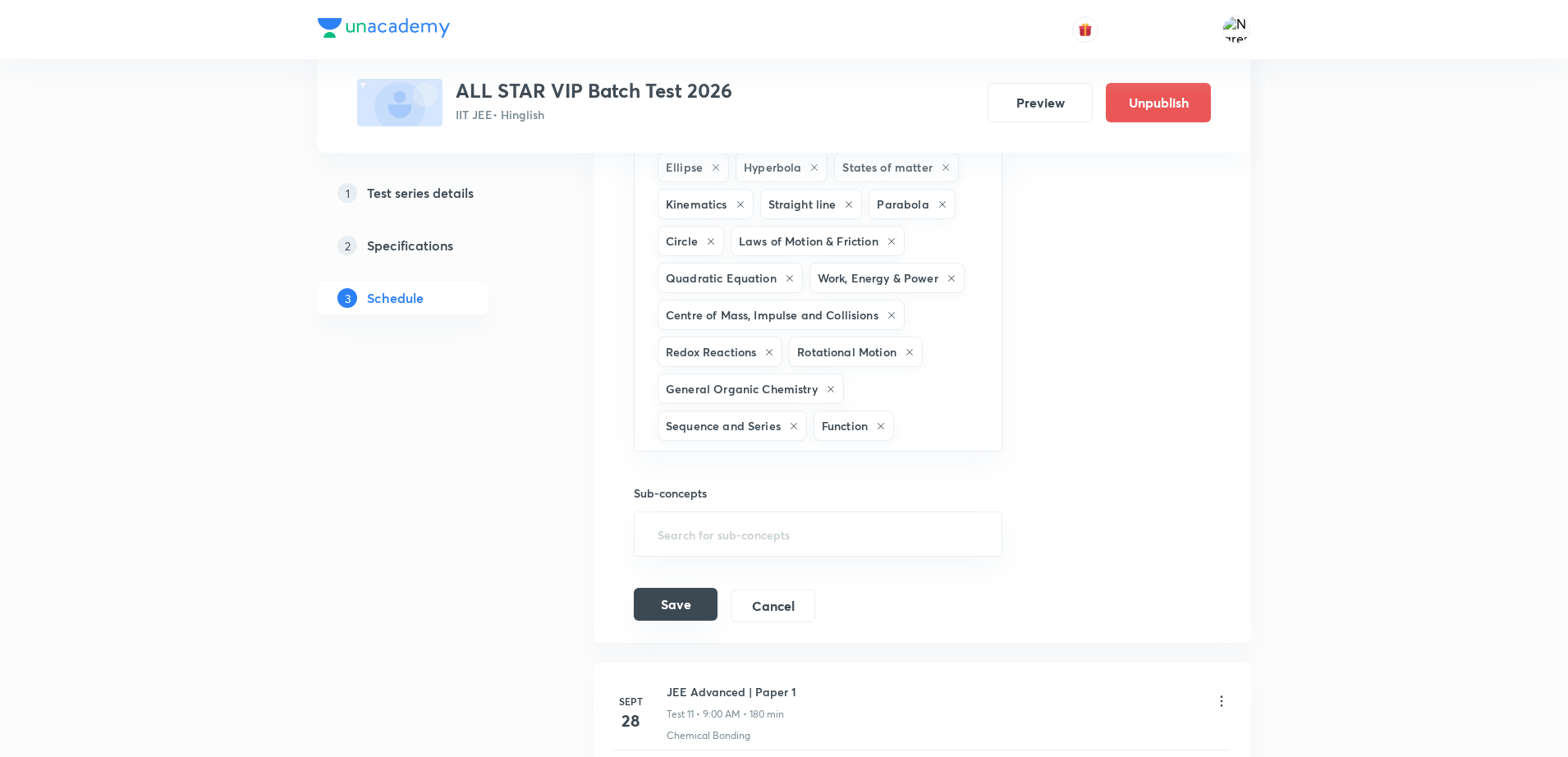
click at [675, 602] on button "Save" at bounding box center [676, 604] width 84 height 33
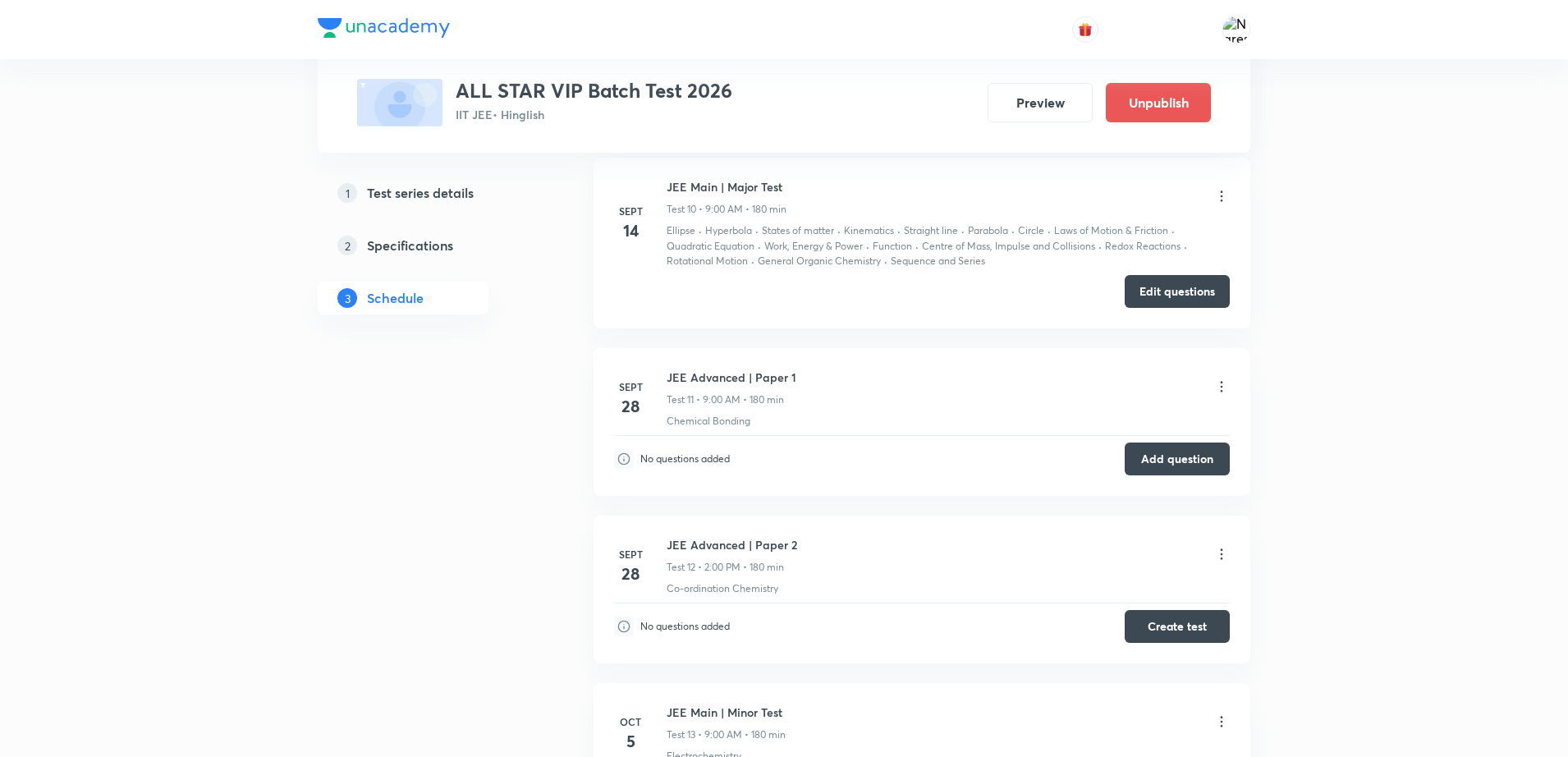
scroll to position [1893, 0]
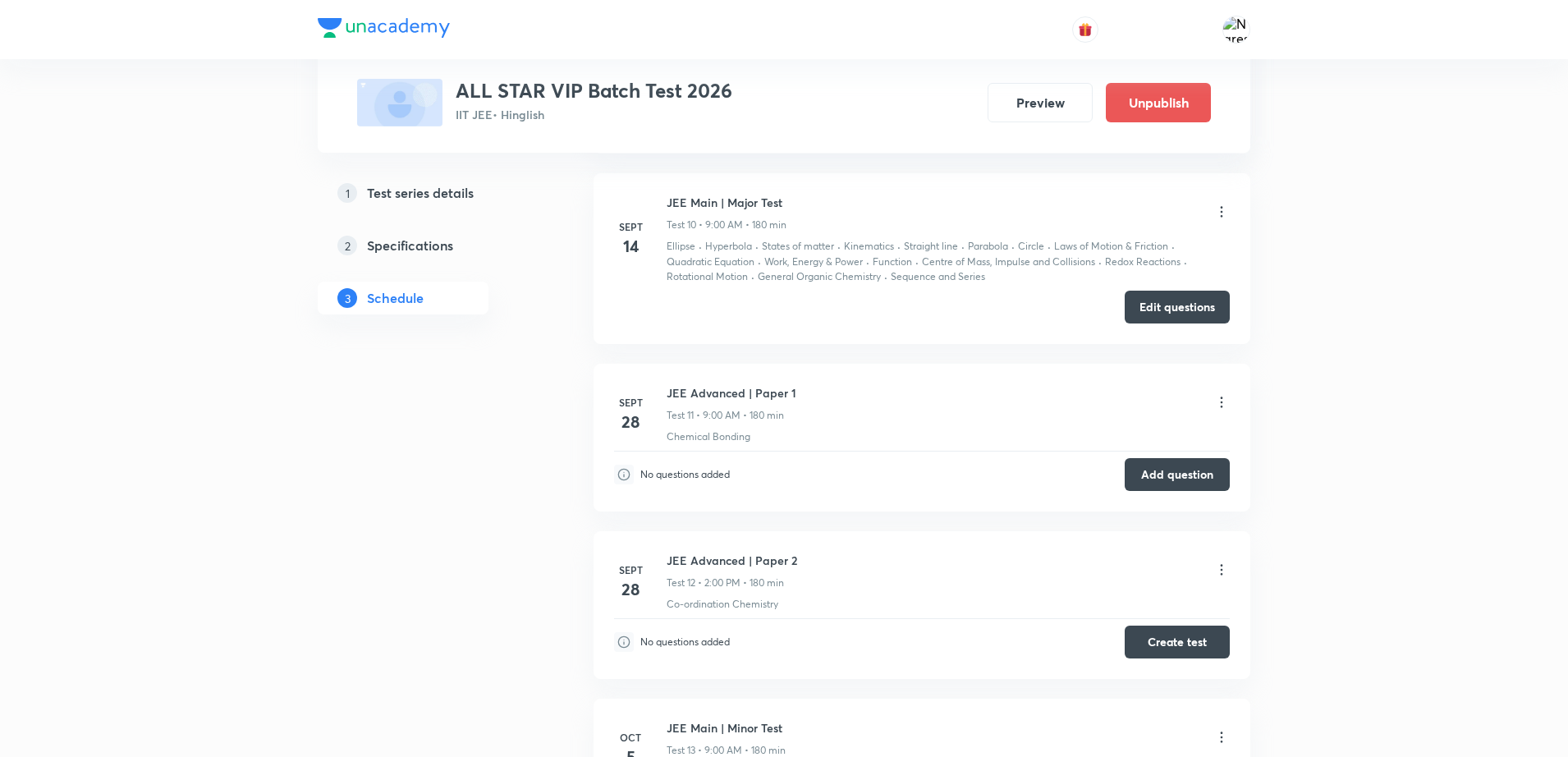
click at [1223, 214] on icon at bounding box center [1221, 211] width 17 height 17
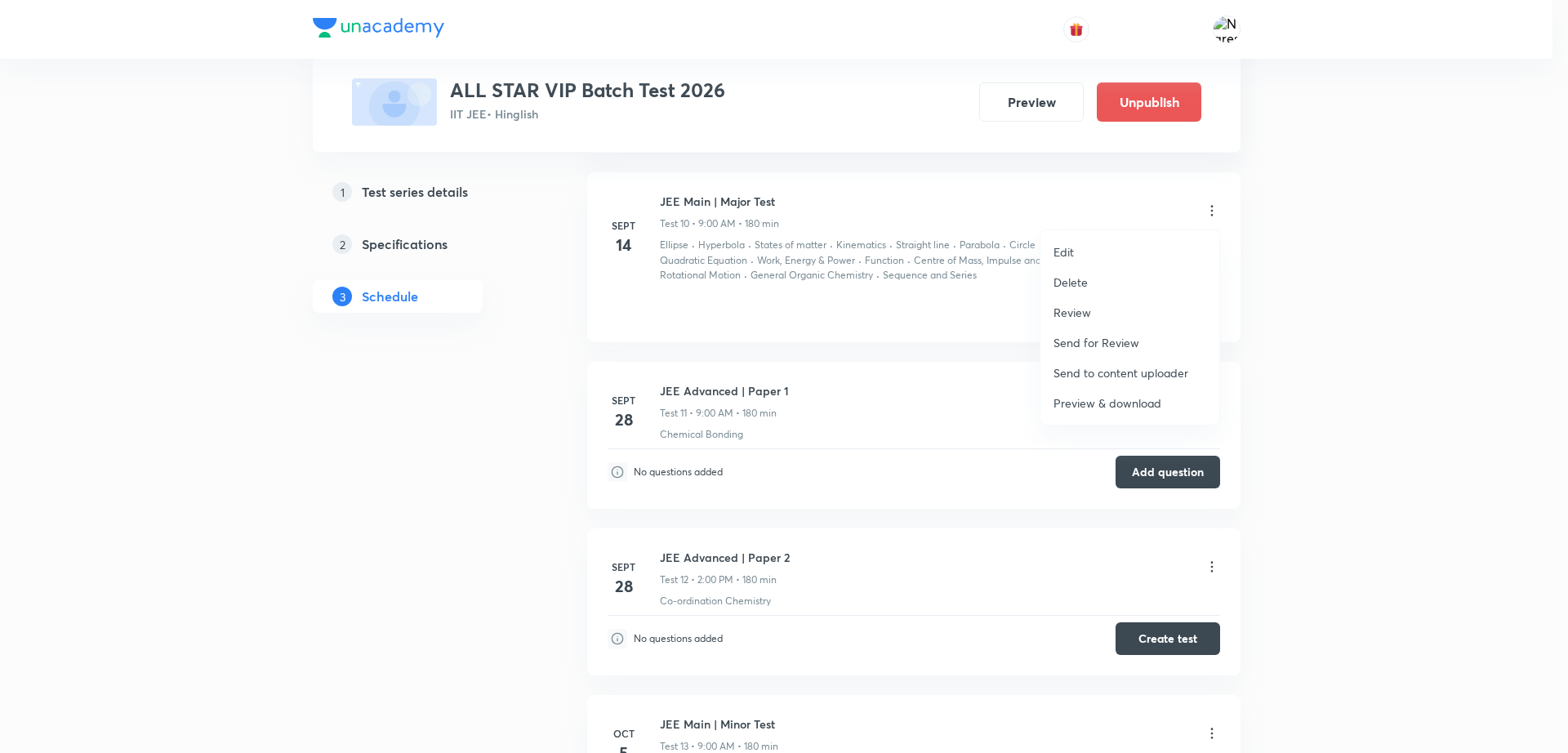
click at [1163, 243] on li "Edit" at bounding box center [1129, 251] width 179 height 30
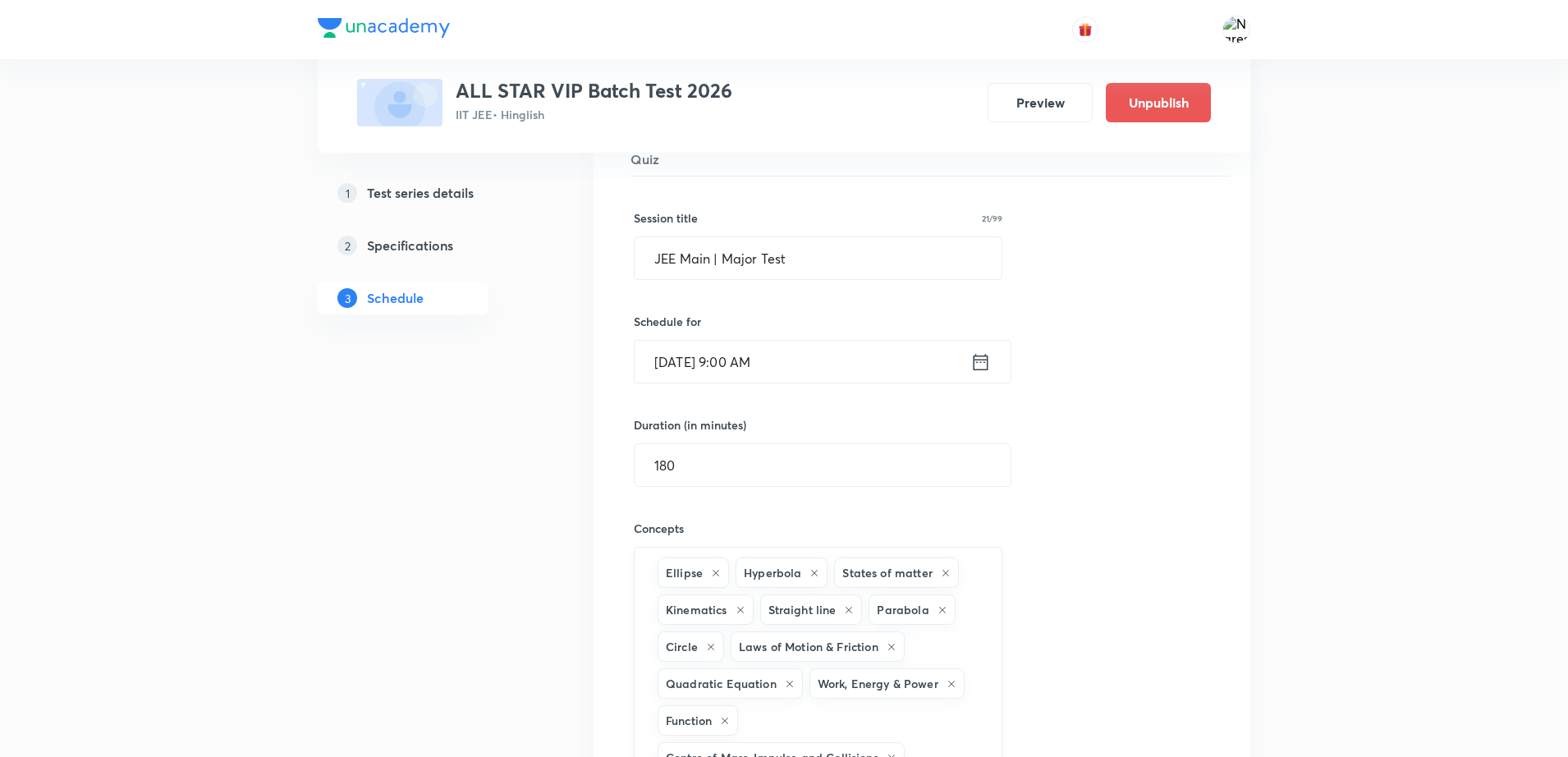
click at [730, 722] on icon at bounding box center [725, 720] width 10 height 10
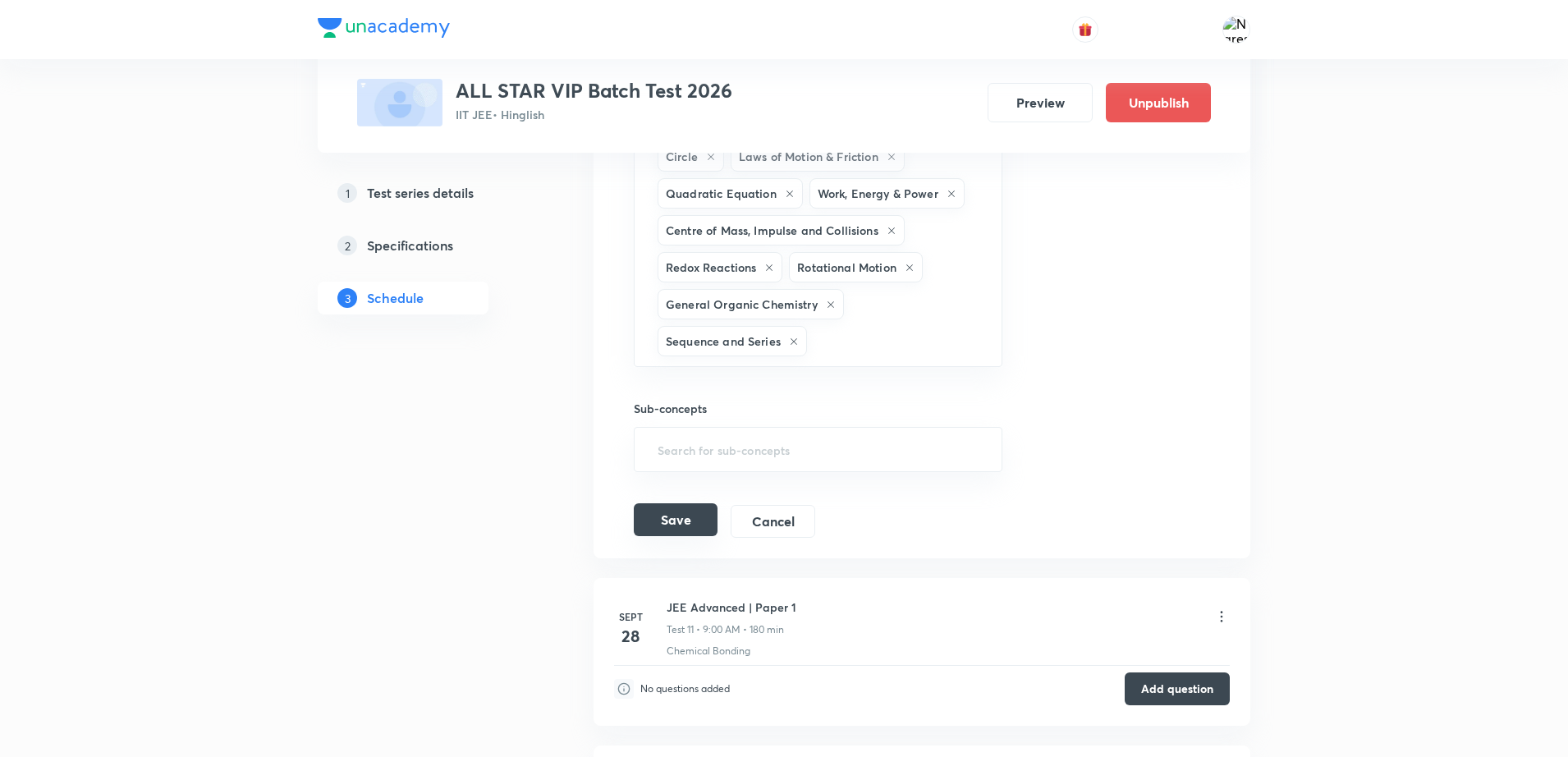
click at [688, 513] on button "Save" at bounding box center [676, 520] width 84 height 33
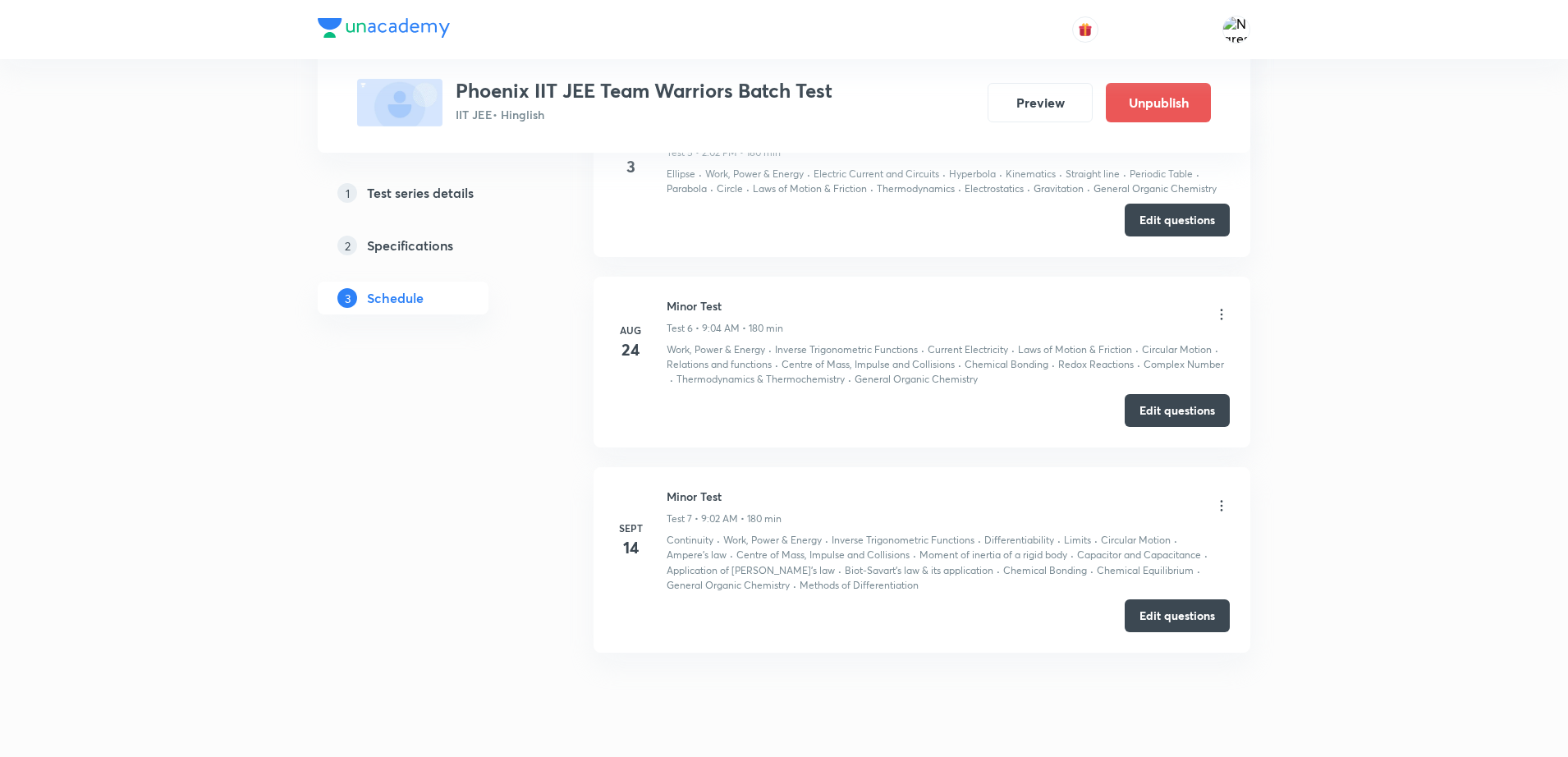
scroll to position [1641, 0]
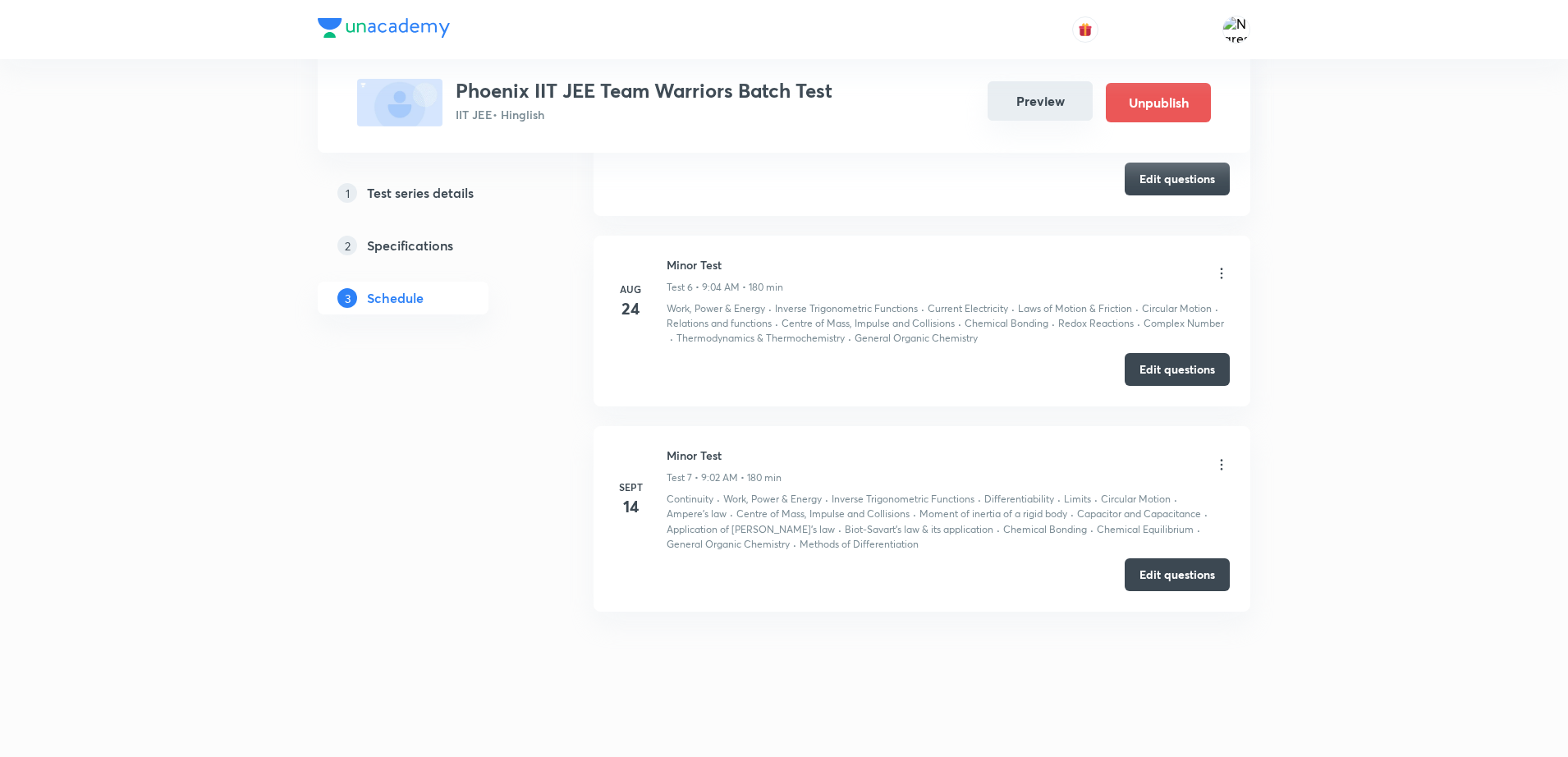
click at [1032, 102] on button "Preview" at bounding box center [1040, 101] width 105 height 40
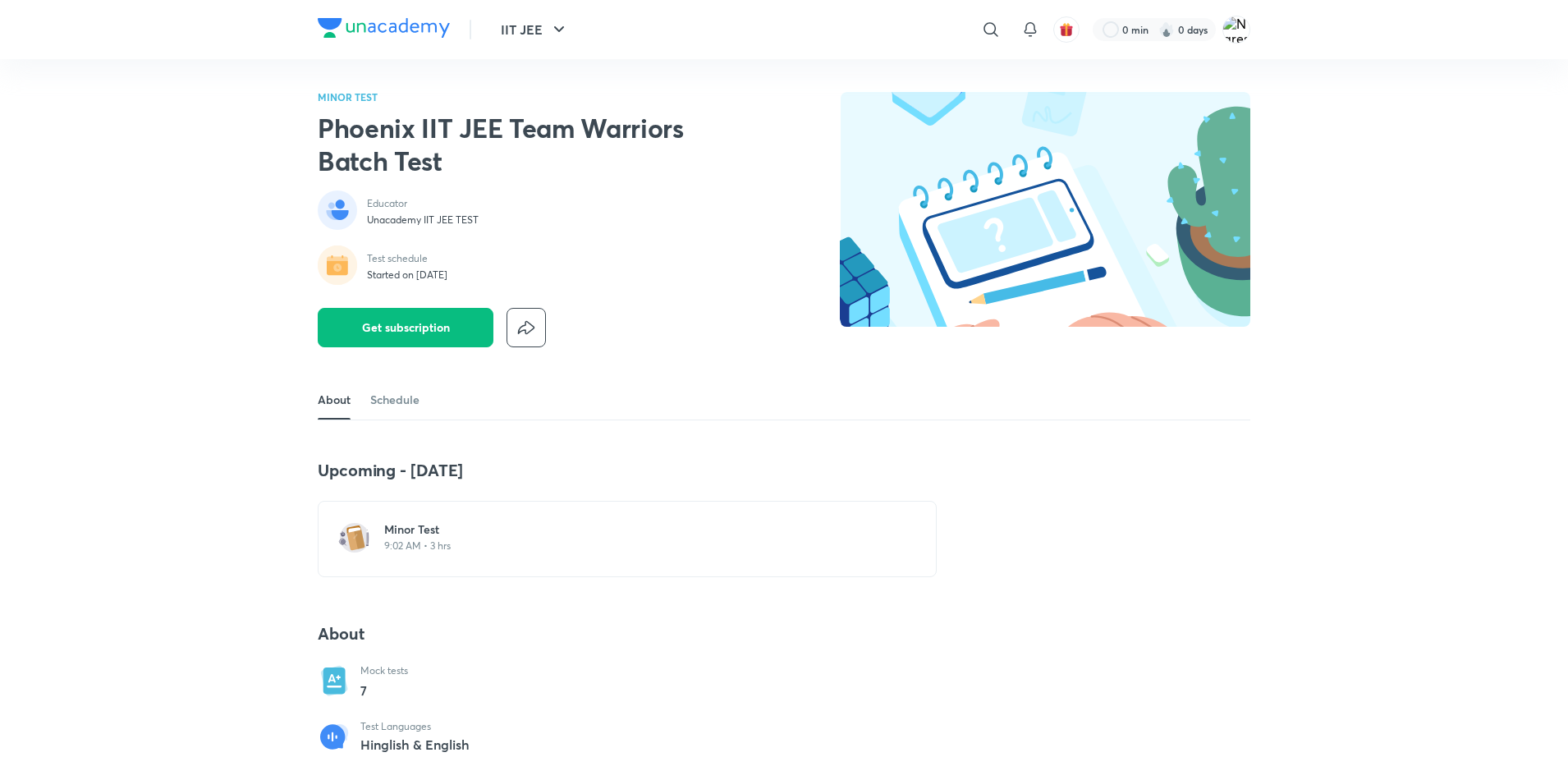
click at [420, 540] on p "9:02 AM • 3 hrs" at bounding box center [637, 546] width 505 height 14
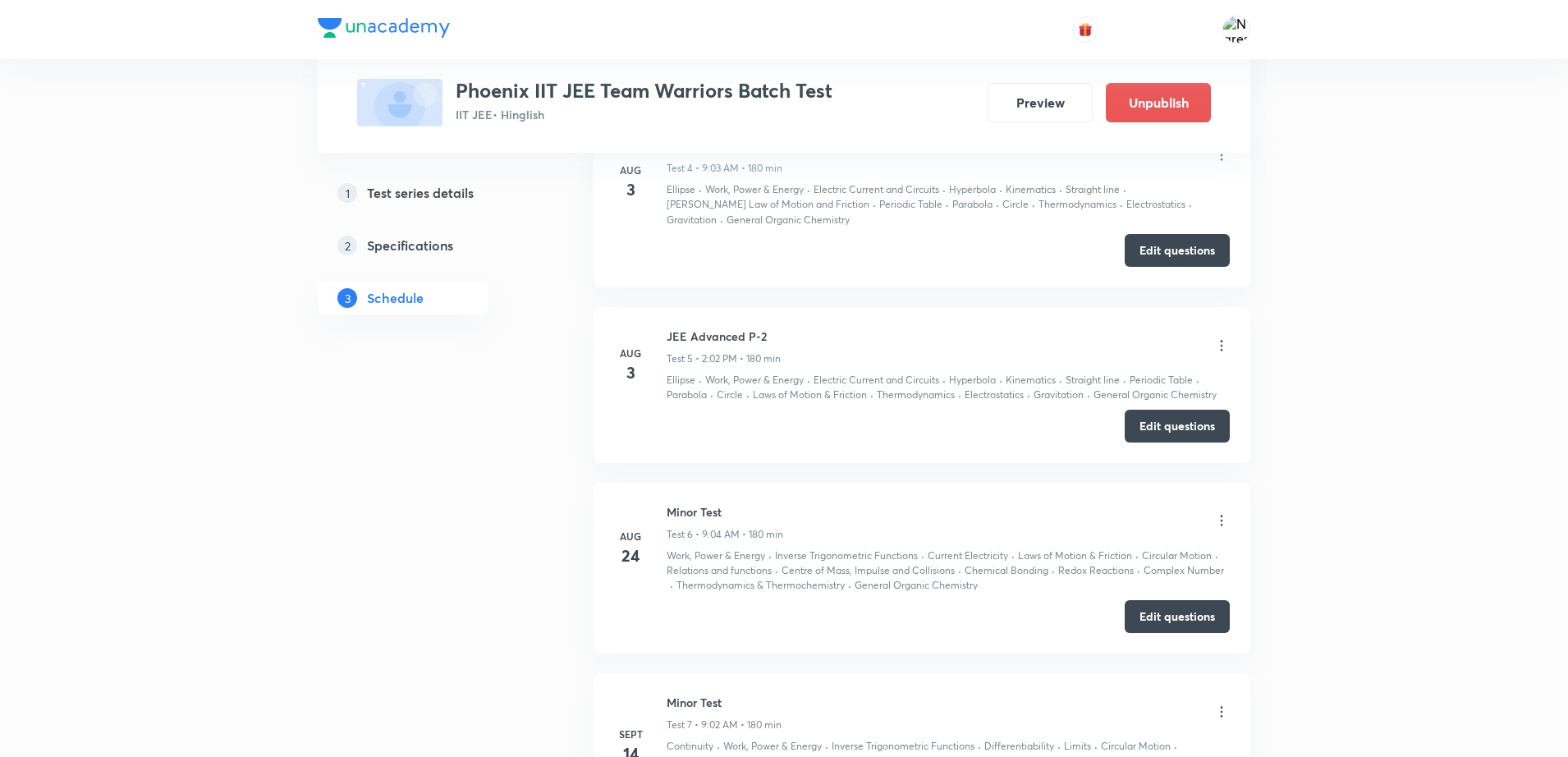
scroll to position [1600, 0]
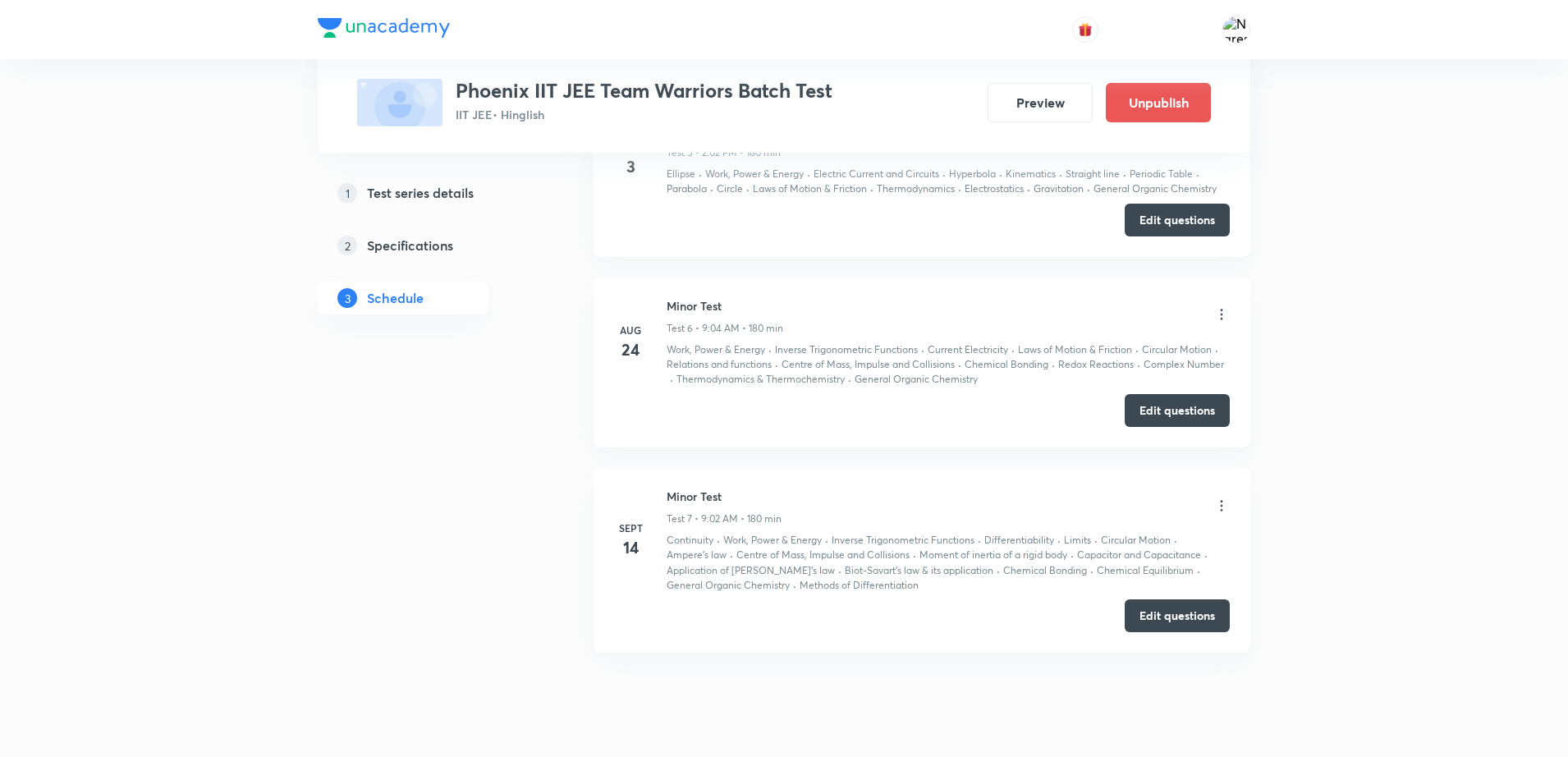
click at [1216, 510] on icon at bounding box center [1221, 505] width 17 height 17
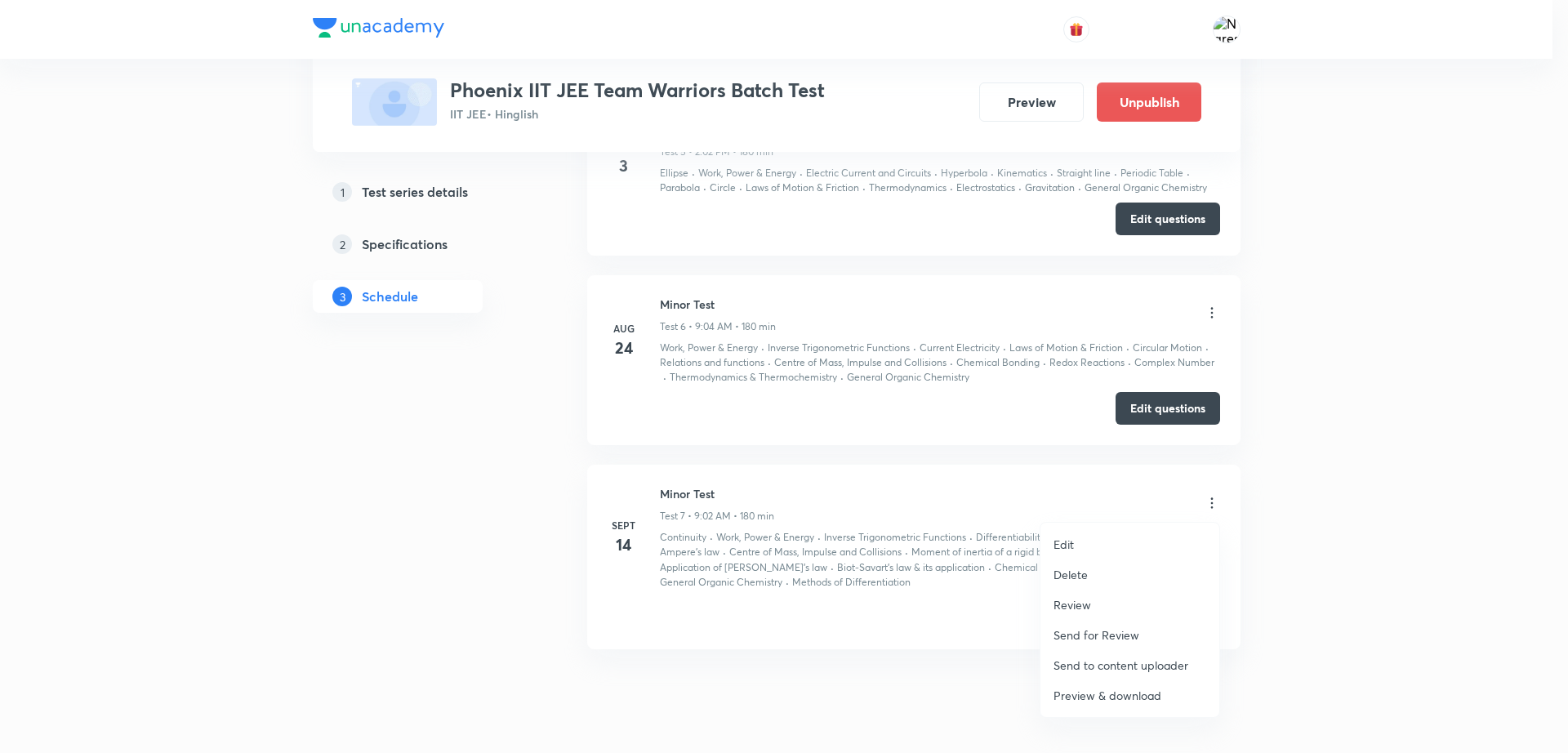
click at [1149, 539] on li "Edit" at bounding box center [1129, 543] width 179 height 30
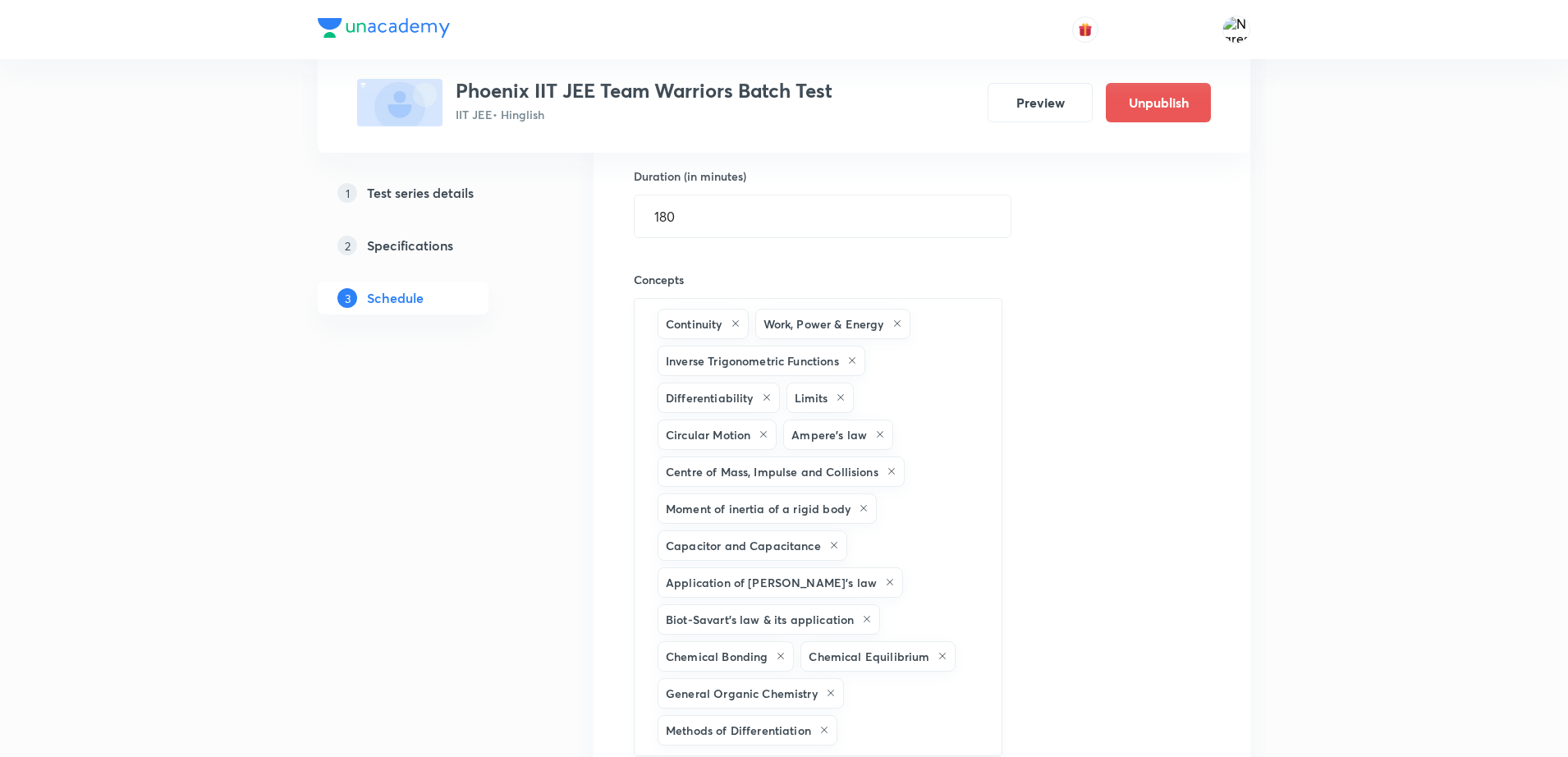
click at [932, 711] on div "Continuity Work, Power & Energy Inverse Trigonometric Functions Differentiabili…" at bounding box center [818, 527] width 368 height 458
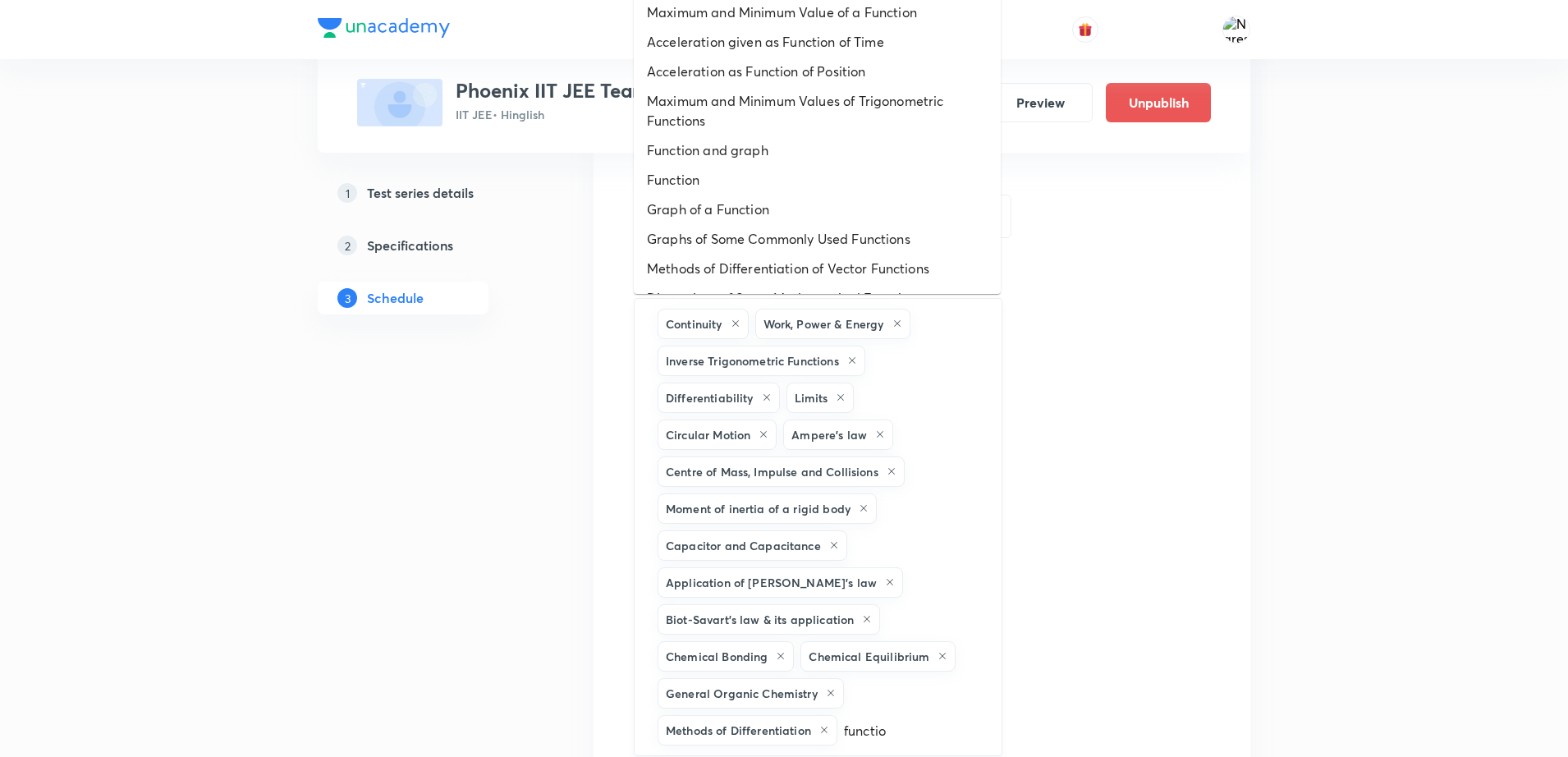
type input "function"
click at [838, 183] on li "Function" at bounding box center [818, 180] width 367 height 29
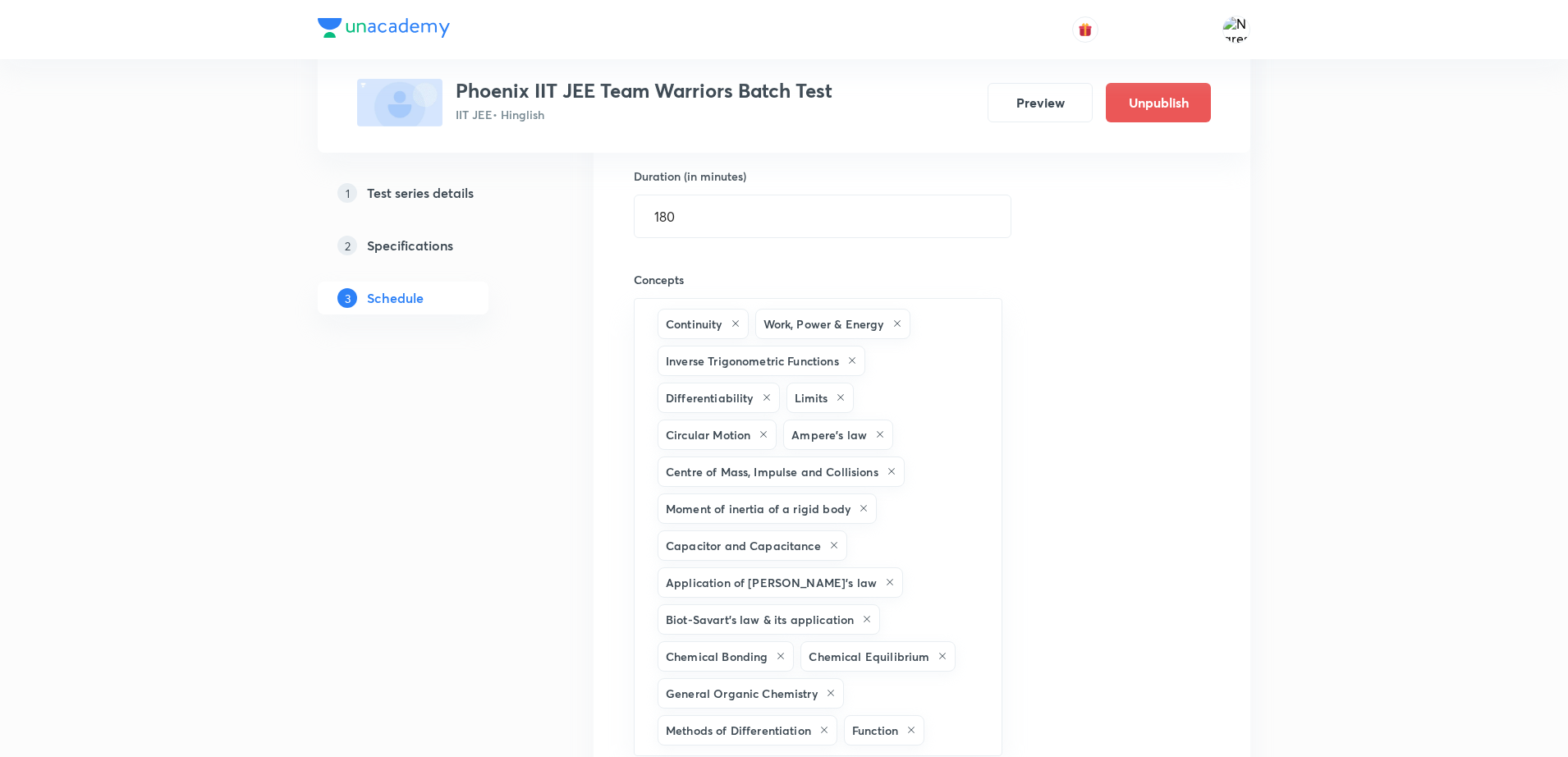
click at [1123, 581] on div "Session title 10/99 Minor Test ​ Schedule for Sept 14, 2025, 9:02 AM ​ Duration…" at bounding box center [922, 428] width 576 height 999
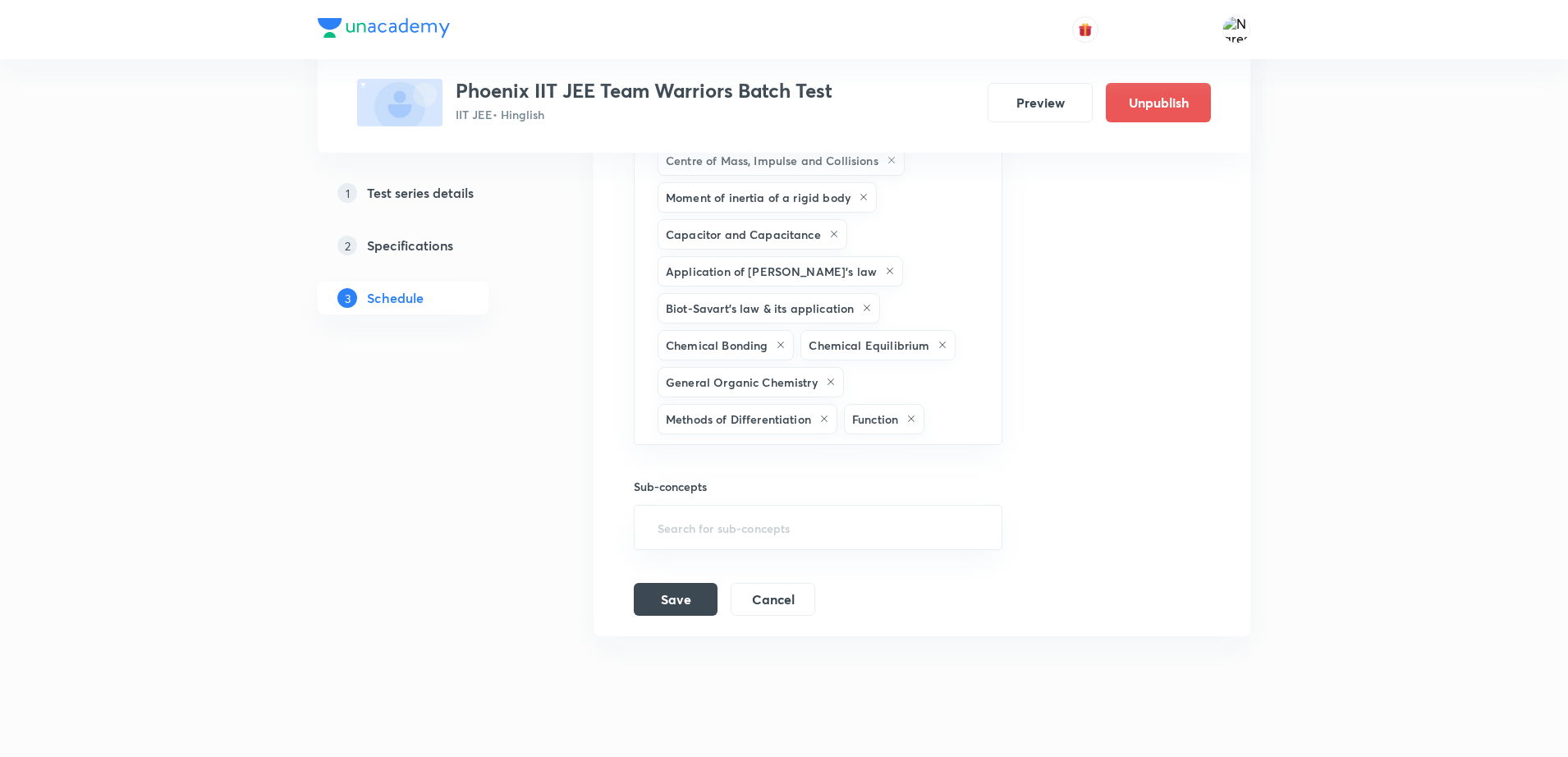
scroll to position [1944, 0]
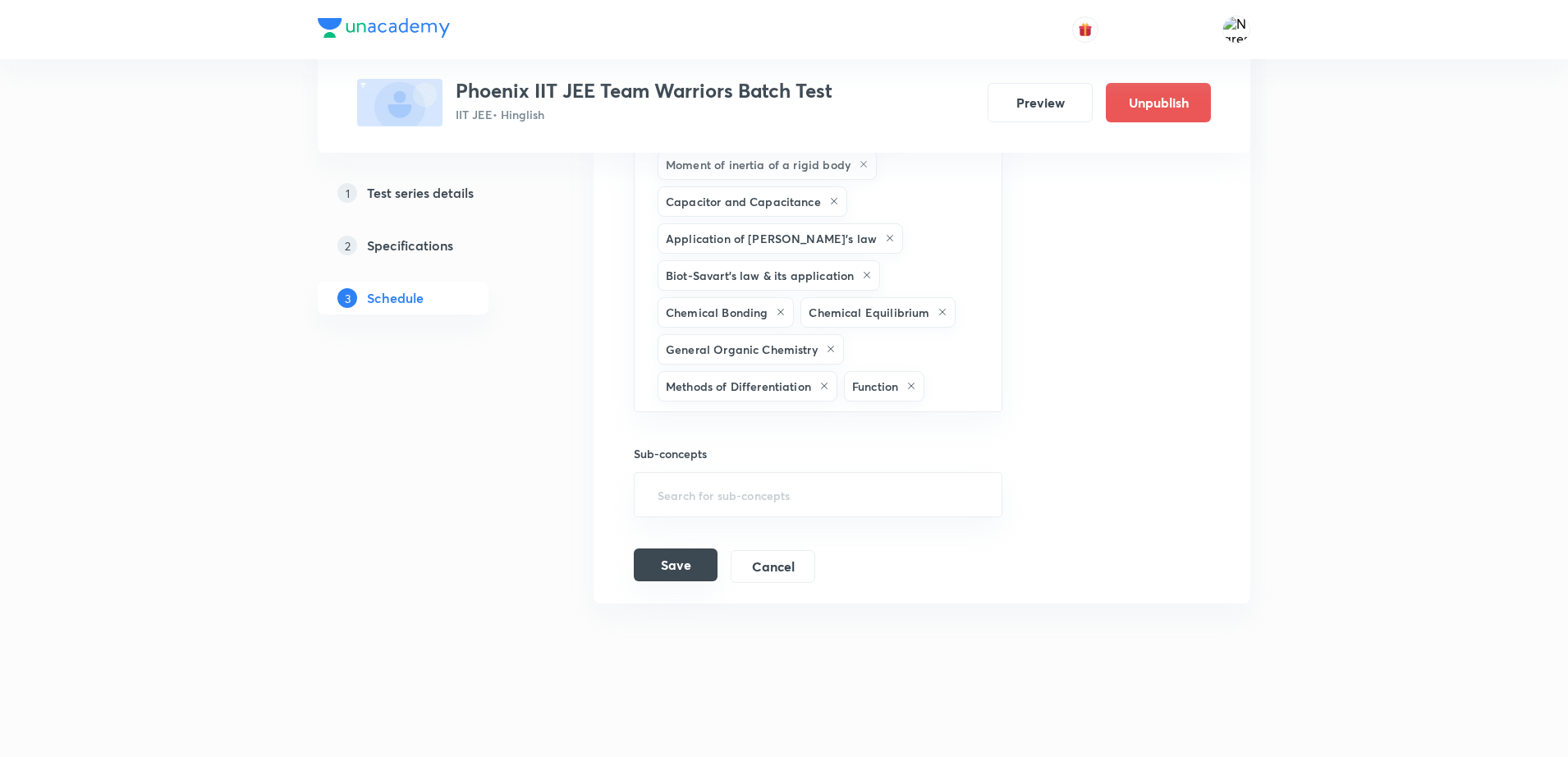
click at [675, 571] on button "Save" at bounding box center [676, 565] width 84 height 33
